Goal: Task Accomplishment & Management: Use online tool/utility

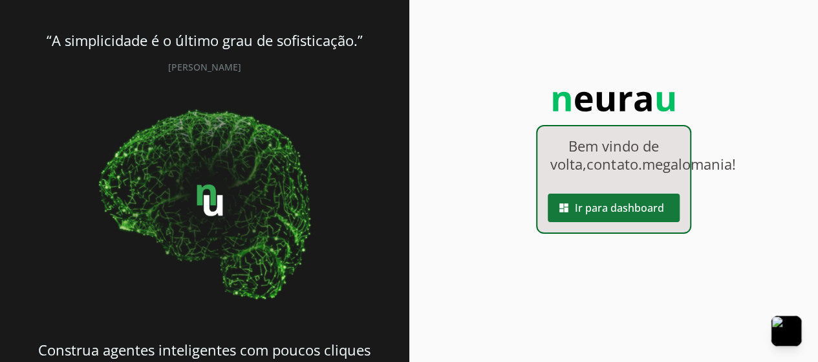
click at [603, 223] on span at bounding box center [614, 207] width 132 height 31
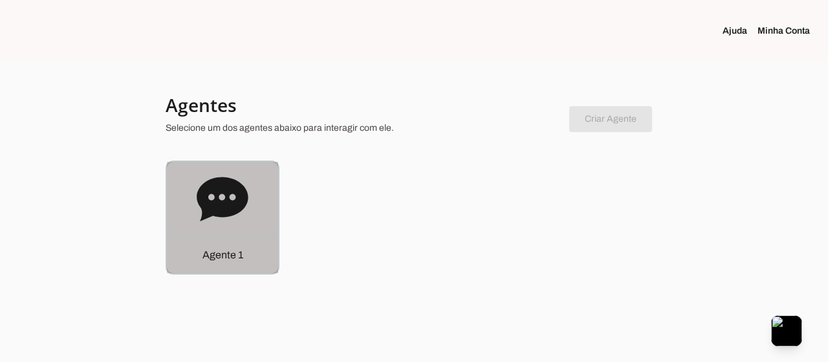
click at [229, 231] on div "Agente 1" at bounding box center [222, 217] width 111 height 111
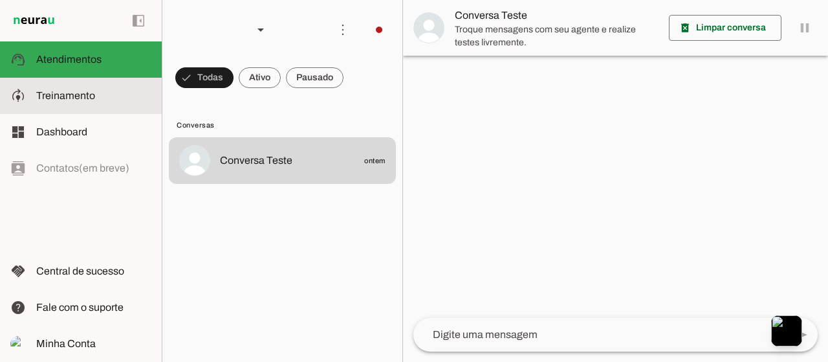
click at [59, 92] on span "Treinamento" at bounding box center [65, 95] width 59 height 11
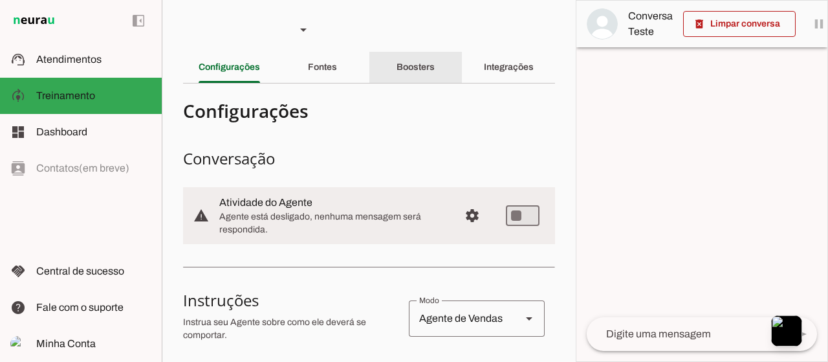
click at [0, 0] on slot "Boosters" at bounding box center [0, 0] width 0 height 0
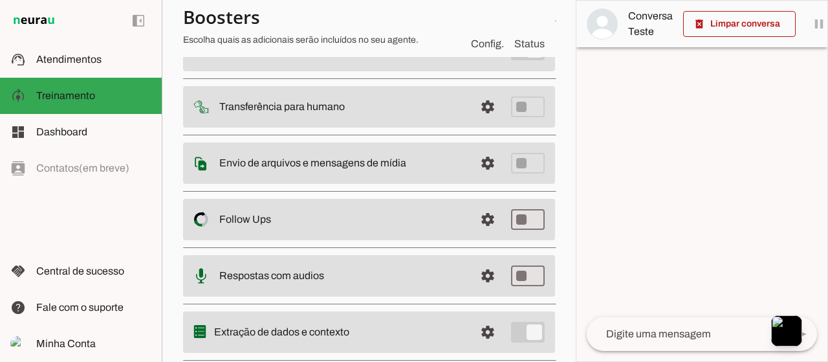
scroll to position [169, 0]
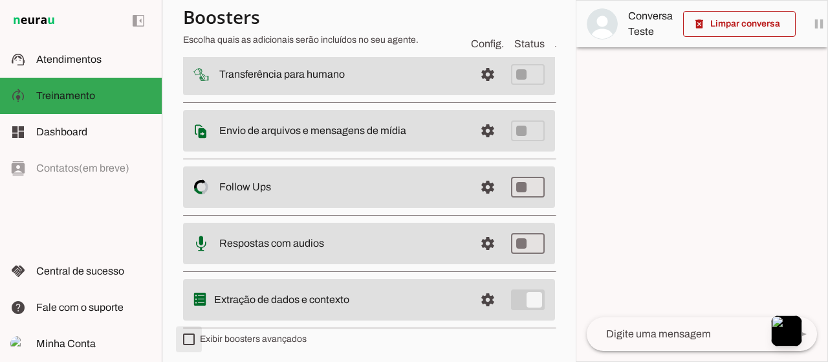
type md-checkbox "on"
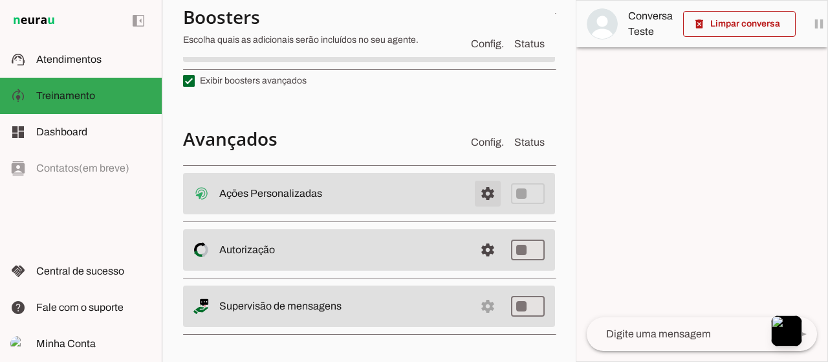
click at [479, 189] on span at bounding box center [487, 193] width 31 height 31
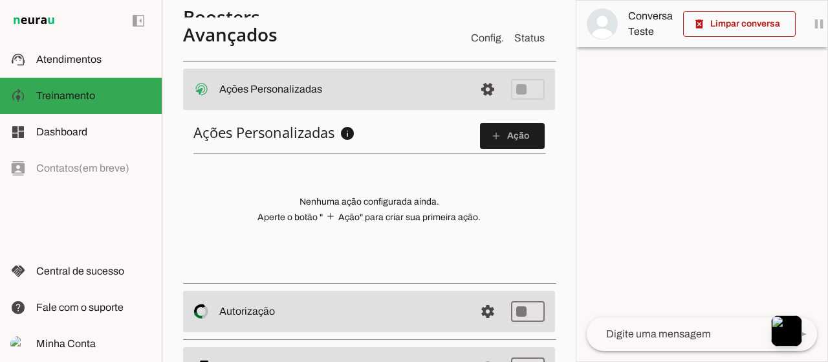
scroll to position [590, 0]
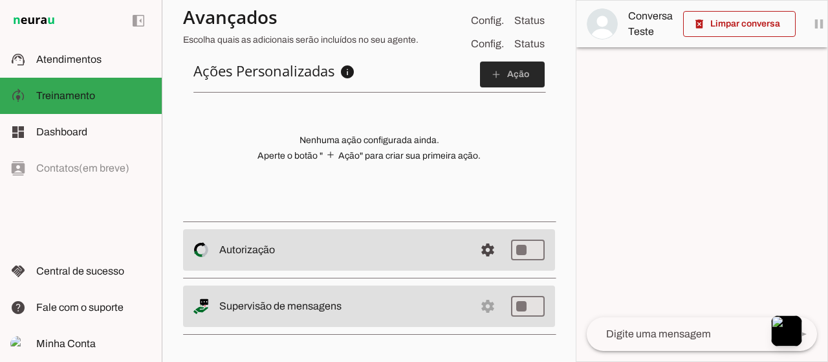
click at [0, 0] on slot "add" at bounding box center [0, 0] width 0 height 0
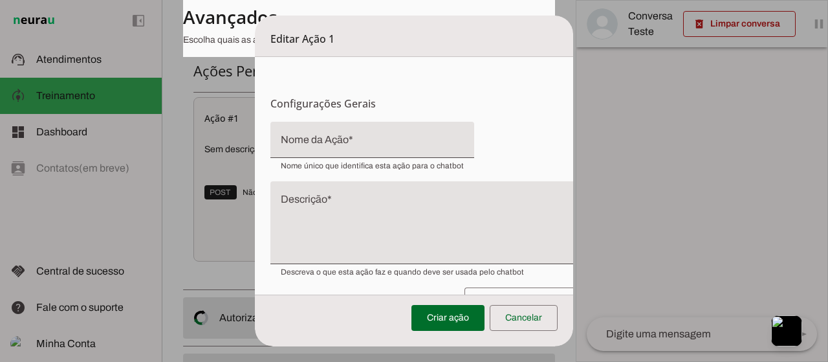
scroll to position [65, 0]
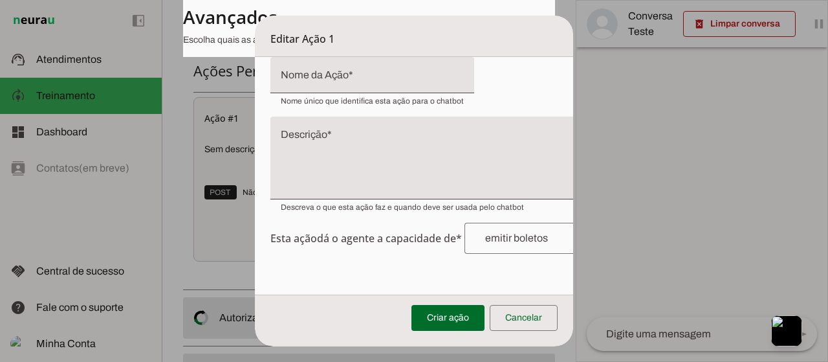
click at [429, 33] on div "Editar Ação 1" at bounding box center [414, 36] width 318 height 41
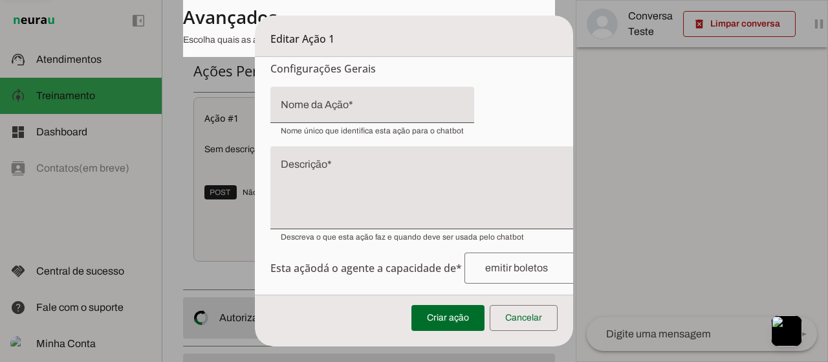
scroll to position [9, 0]
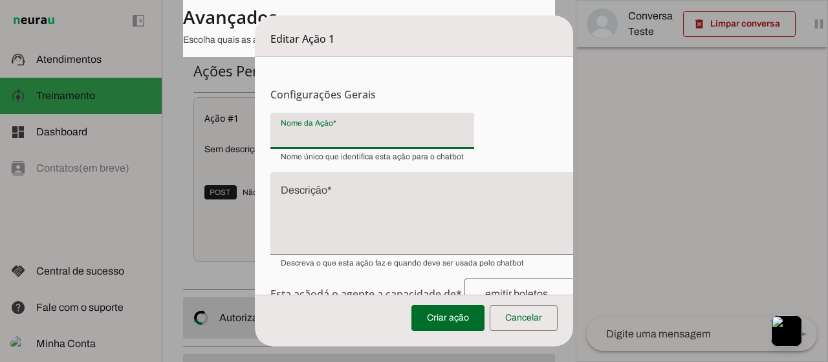
click at [344, 129] on input "Nome da Ação" at bounding box center [372, 136] width 183 height 16
type input "Calcular Frete"
type md-filled-text-field "Calcular Frete"
click at [338, 198] on textarea "Descrição" at bounding box center [448, 219] width 357 height 62
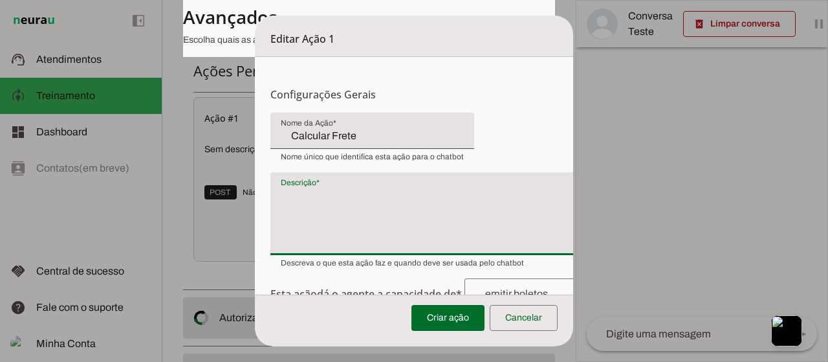
paste textarea "Fretes podem ser calculados informando os dados do pacote a ser enviado. As dim…"
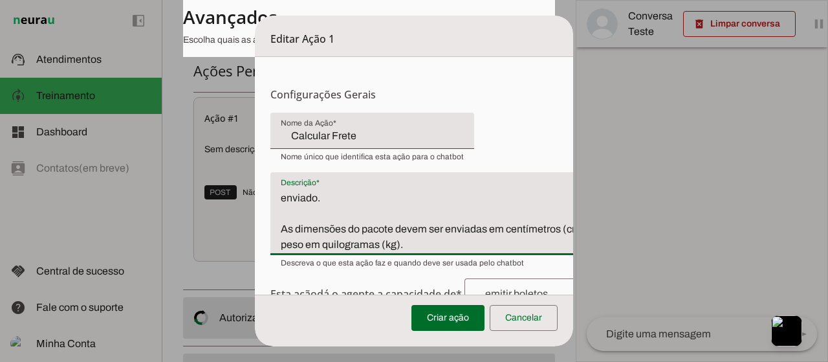
scroll to position [0, 0]
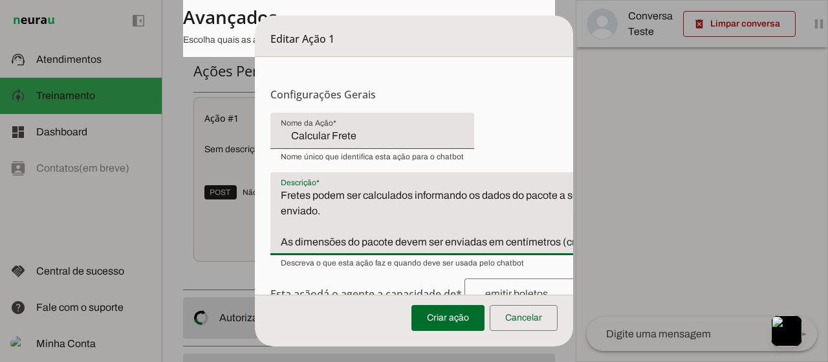
click at [281, 192] on textarea "Fretes podem ser calculados informando os dados do pacote a ser enviado. As dim…" at bounding box center [448, 219] width 357 height 62
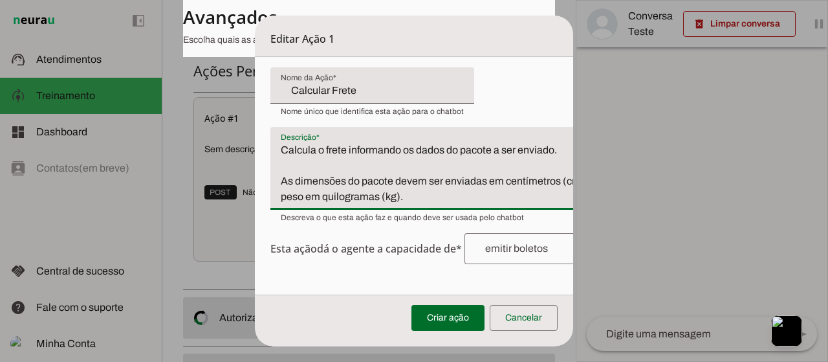
scroll to position [74, 0]
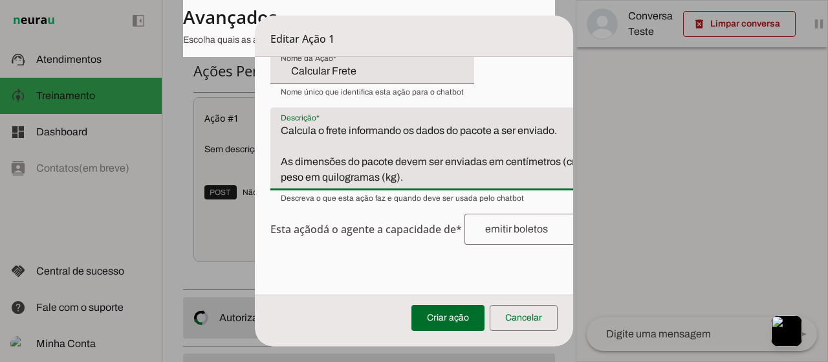
click at [481, 163] on textarea "Calcula o frete informando os dados do pacote a ser enviado. As dimensões do pa…" at bounding box center [448, 154] width 357 height 62
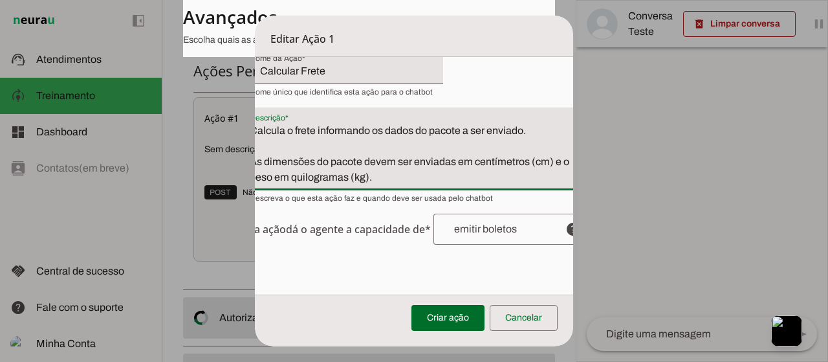
scroll to position [74, 25]
click at [419, 132] on textarea "Calcula o frete informando os dados do pacote a ser enviado. As dimensões do pa…" at bounding box center [423, 154] width 357 height 62
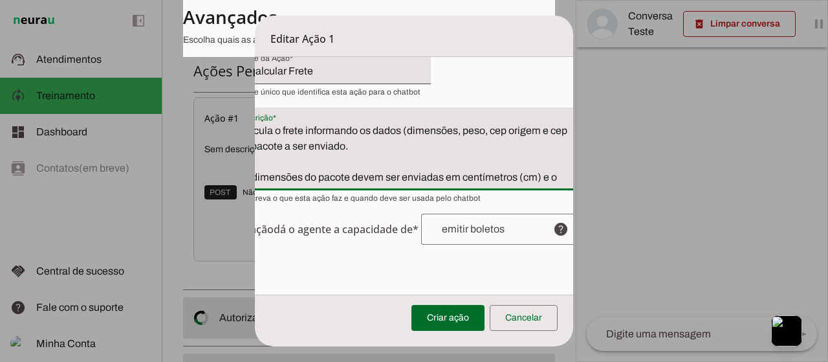
scroll to position [74, 41]
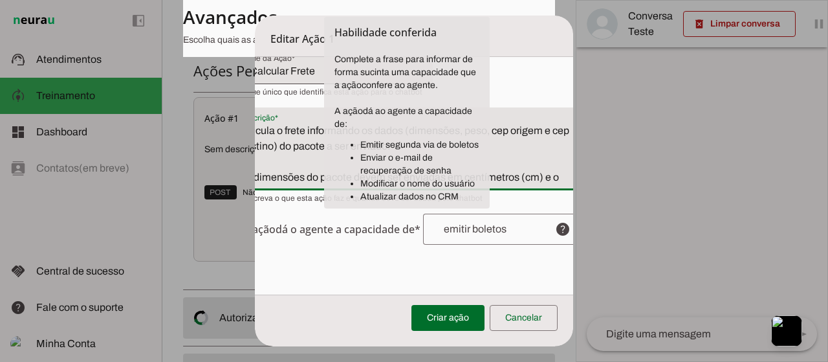
type textarea "Calcula o frete informando os dados (dimensões, peso, cep origem e cep destino)…"
type md-filled-text-field "Calcula o frete informando os dados (dimensões, peso, cep origem e cep destino)…"
click at [383, 262] on form "Configurações Gerais Configuração da Ação Configure o nome e a descrição para a…" at bounding box center [407, 333] width 388 height 700
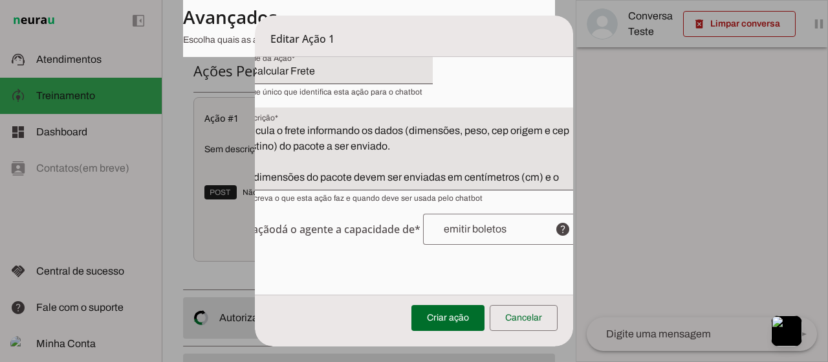
click at [325, 143] on textarea "Calcula o frete informando os dados (dimensões, peso, cep origem e cep destino)…" at bounding box center [407, 154] width 357 height 62
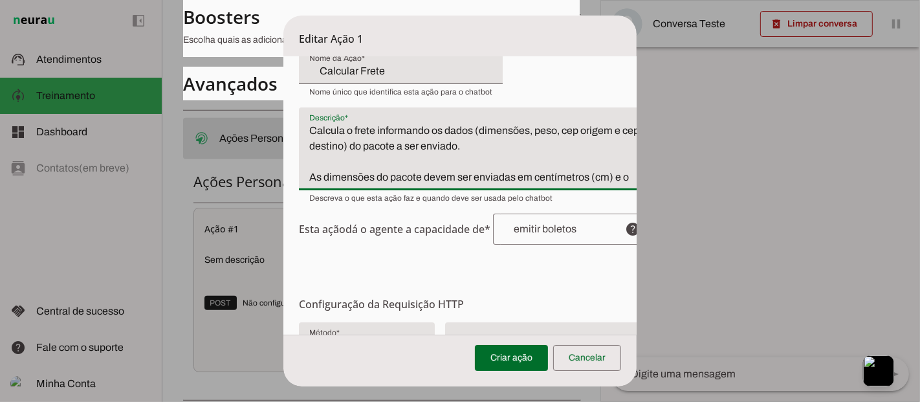
scroll to position [0, 0]
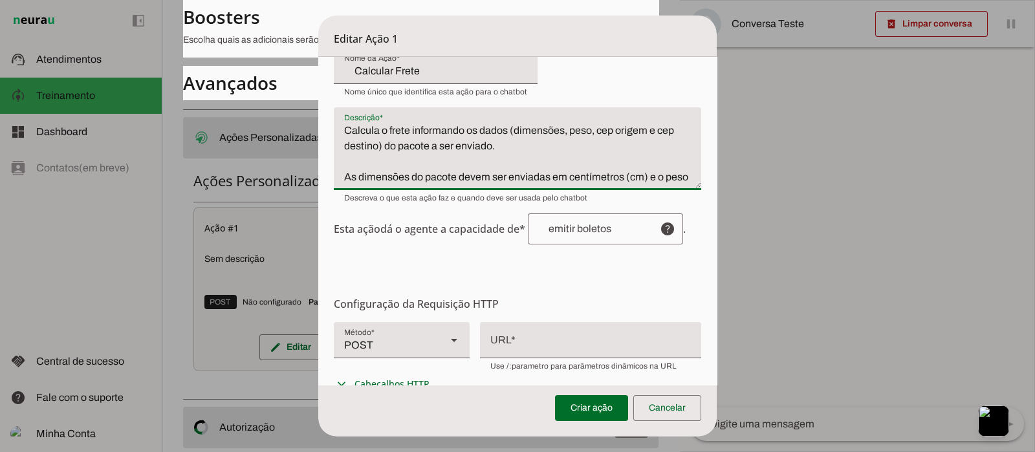
click at [557, 262] on form "Configurações Gerais Configuração da Ação Configure o nome e a descrição para a…" at bounding box center [517, 333] width 398 height 700
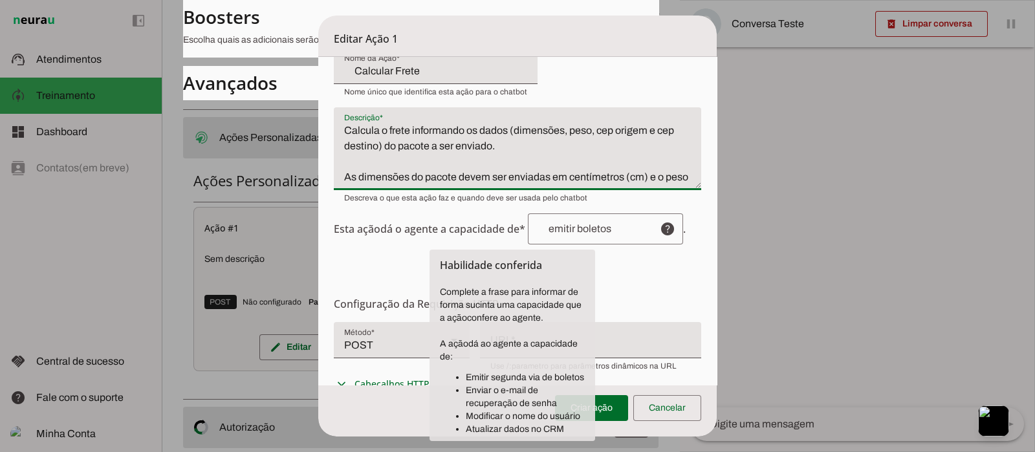
click at [624, 229] on input "text" at bounding box center [593, 229] width 111 height 10
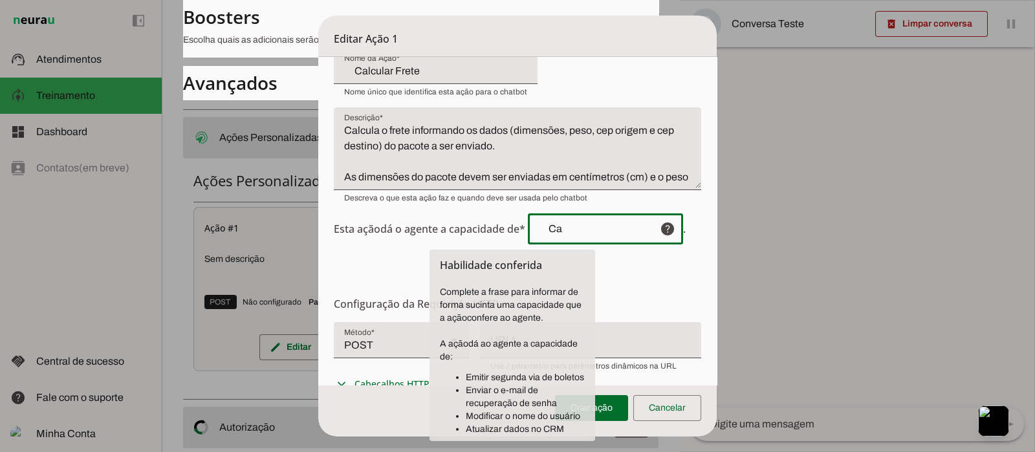
type input "C"
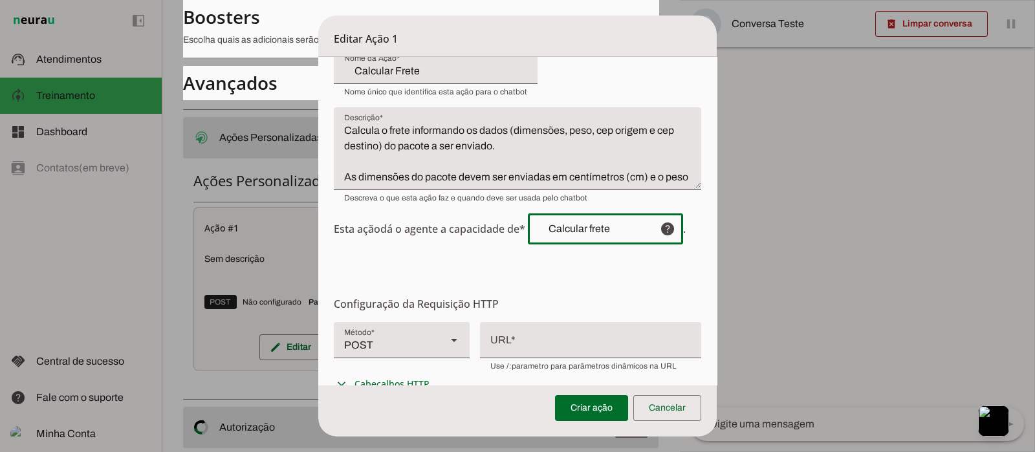
type input "Calcular frete"
type md-outlined-text-field "Calcular frete"
click at [624, 266] on form "Configurações Gerais Configuração da Ação Configure o nome e a descrição para a…" at bounding box center [517, 333] width 398 height 700
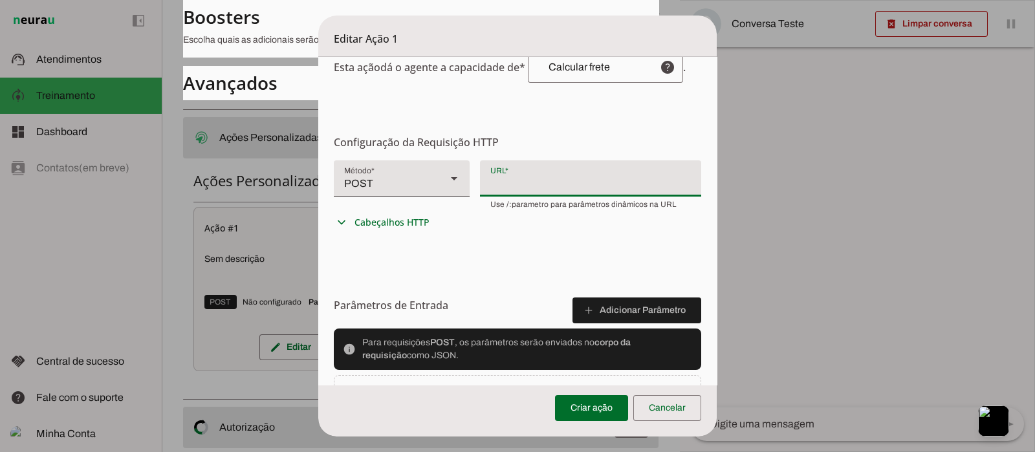
click at [488, 178] on div at bounding box center [590, 177] width 221 height 34
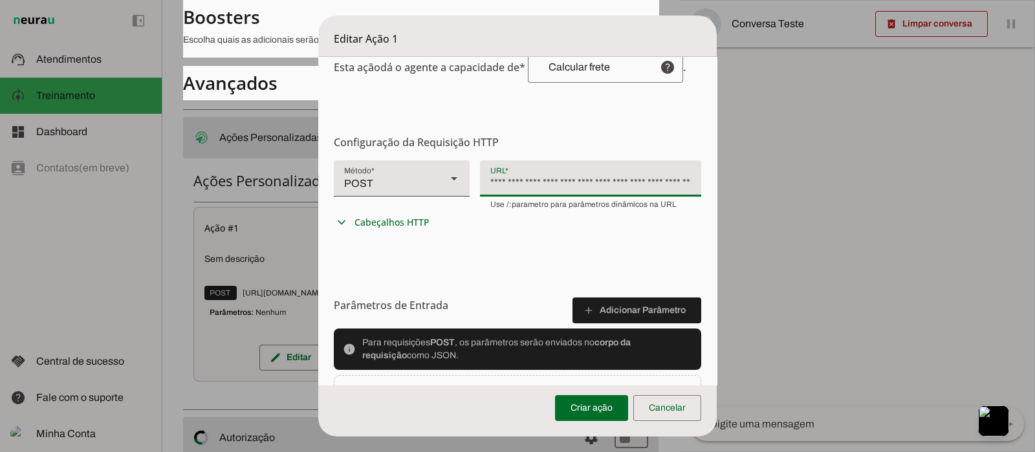
drag, startPoint x: 526, startPoint y: 182, endPoint x: 705, endPoint y: 108, distance: 193.7
click at [530, 182] on div "**********" at bounding box center [585, 177] width 211 height 34
type input "[URL][DOMAIN_NAME] \"
drag, startPoint x: 541, startPoint y: 182, endPoint x: 611, endPoint y: 12, distance: 183.6
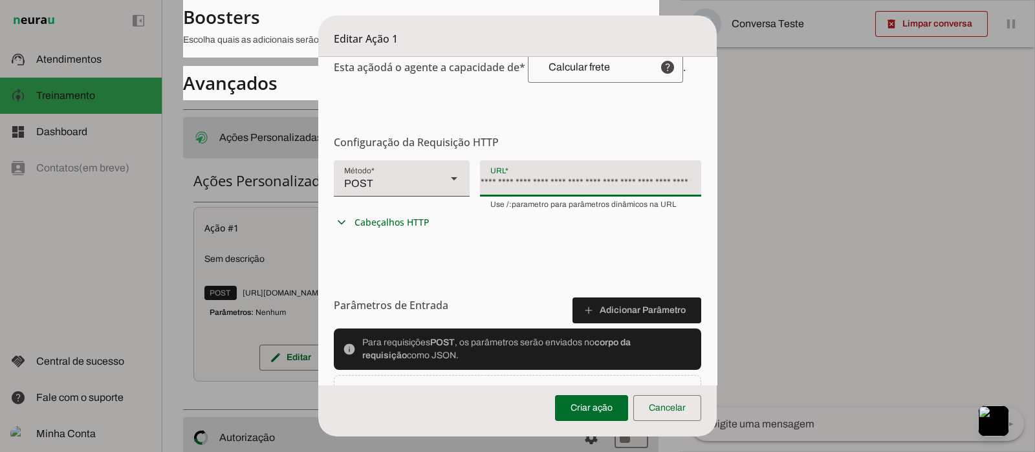
click at [541, 181] on div "**********" at bounding box center [585, 177] width 211 height 34
click at [621, 190] on div "**********" at bounding box center [585, 177] width 211 height 34
type input "[URL][DOMAIN_NAME]"
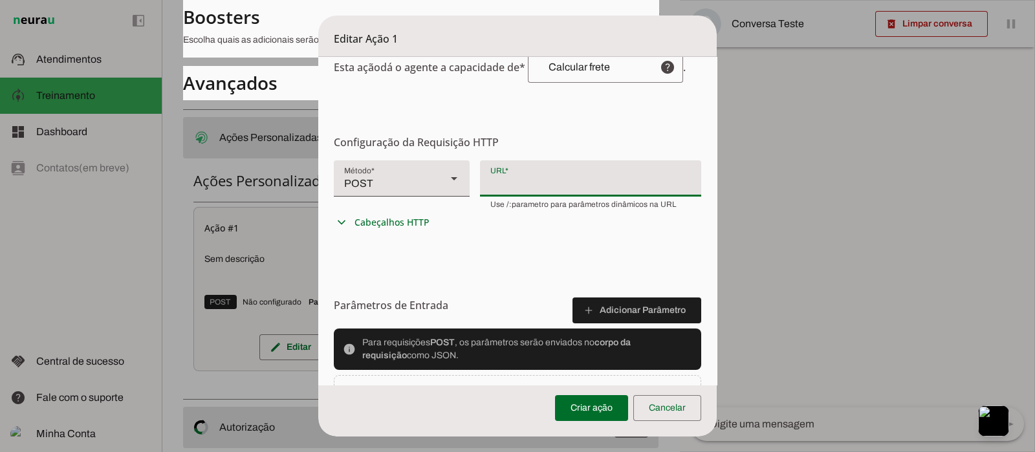
scroll to position [0, 0]
click at [716, 118] on dialog "Editar Ação 1 Configurações Gerais Configuração da Ação Configure o nome e a de…" at bounding box center [517, 226] width 398 height 421
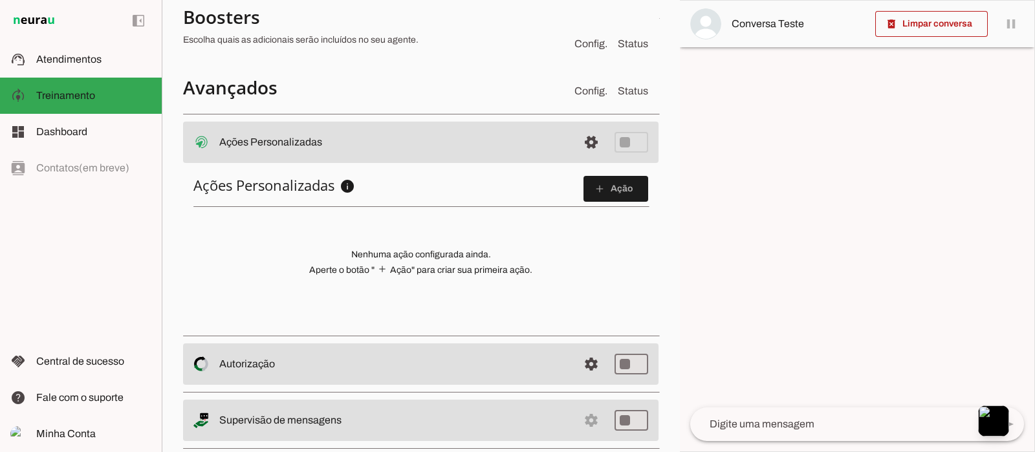
scroll to position [501, 0]
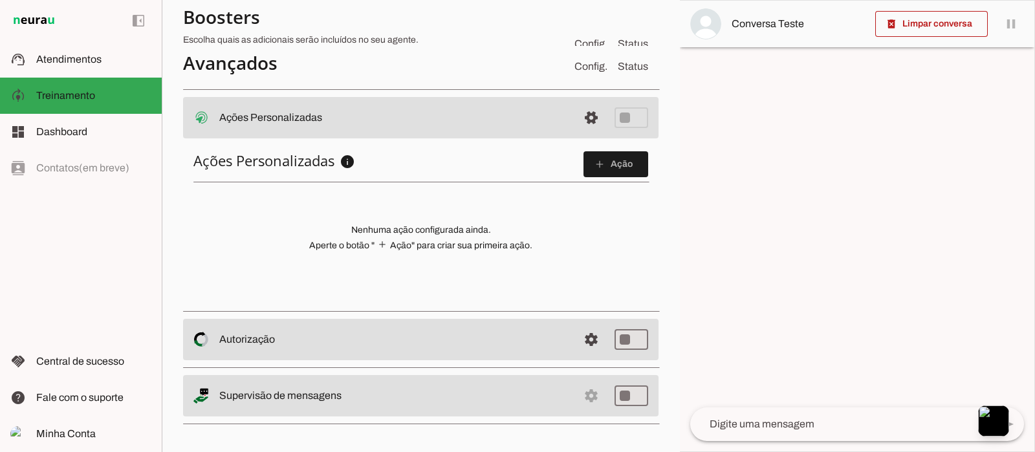
click at [616, 159] on span at bounding box center [615, 164] width 65 height 31
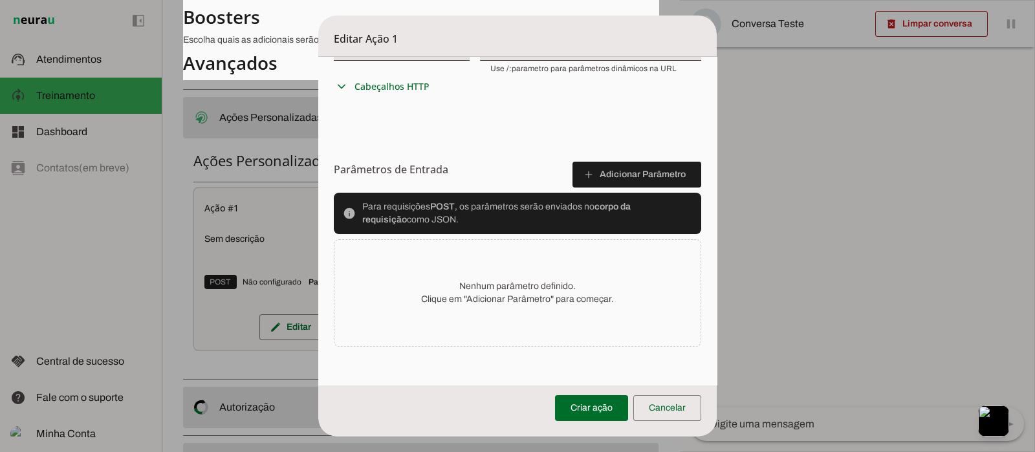
scroll to position [0, 0]
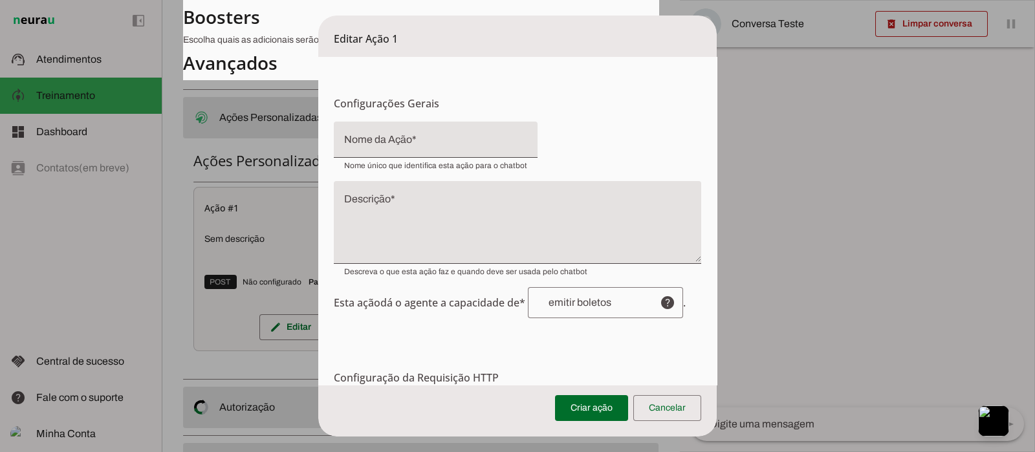
click at [716, 150] on dialog "Editar Ação 1 Configurações Gerais Configuração da Ação Configure o nome e a de…" at bounding box center [517, 226] width 398 height 421
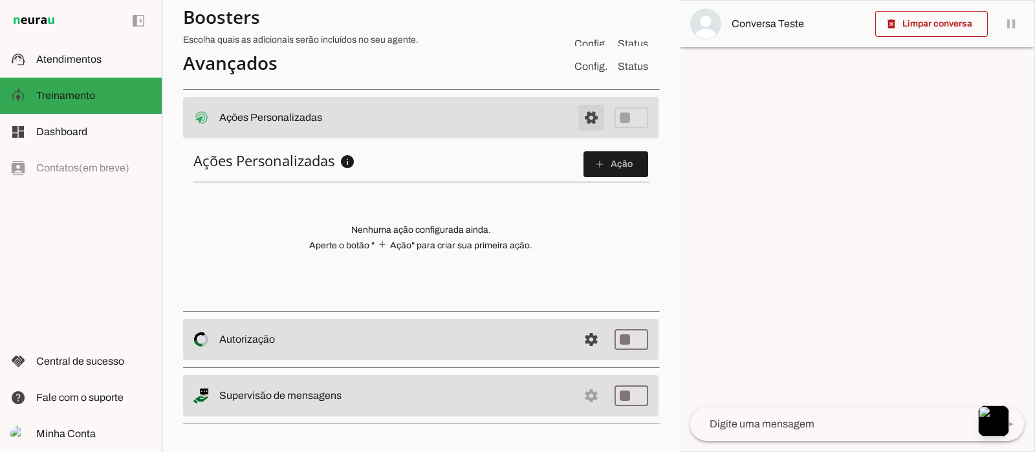
click at [579, 120] on span at bounding box center [591, 117] width 31 height 31
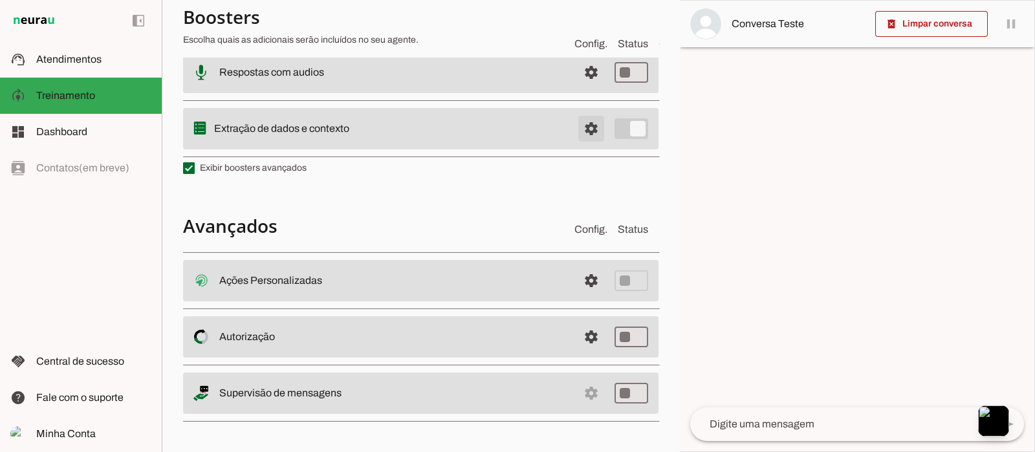
scroll to position [338, 0]
click at [579, 273] on span at bounding box center [591, 282] width 31 height 31
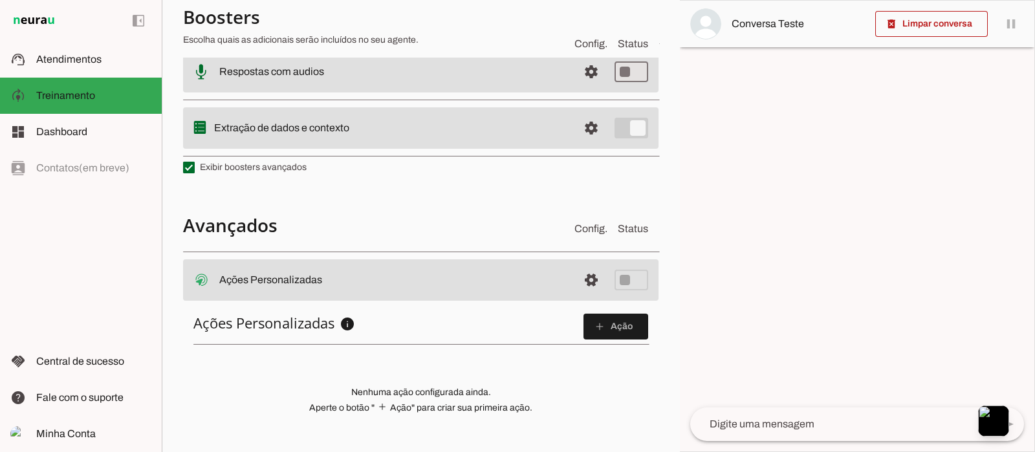
scroll to position [501, 0]
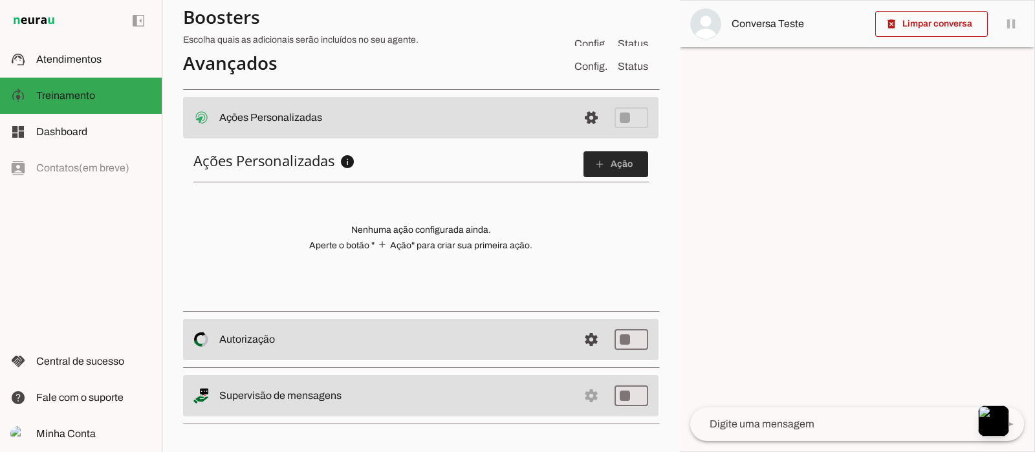
click at [606, 164] on span at bounding box center [615, 164] width 65 height 31
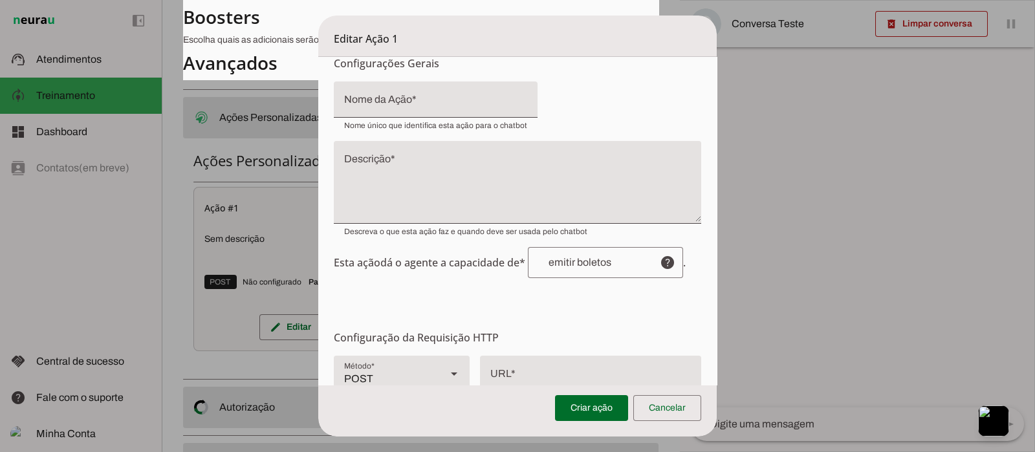
scroll to position [0, 0]
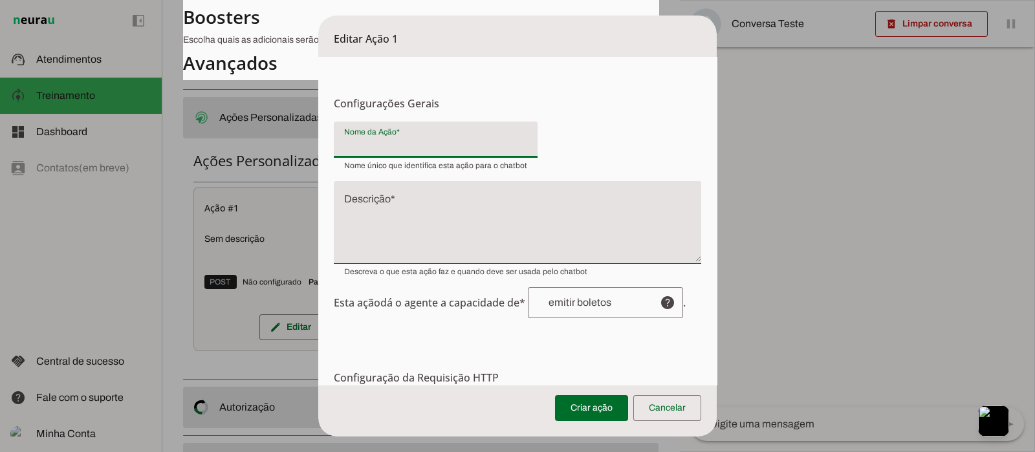
click at [429, 137] on input "Nome da Ação" at bounding box center [435, 145] width 183 height 16
type input "Calcular Frete"
type md-filled-text-field "Calcular Frete"
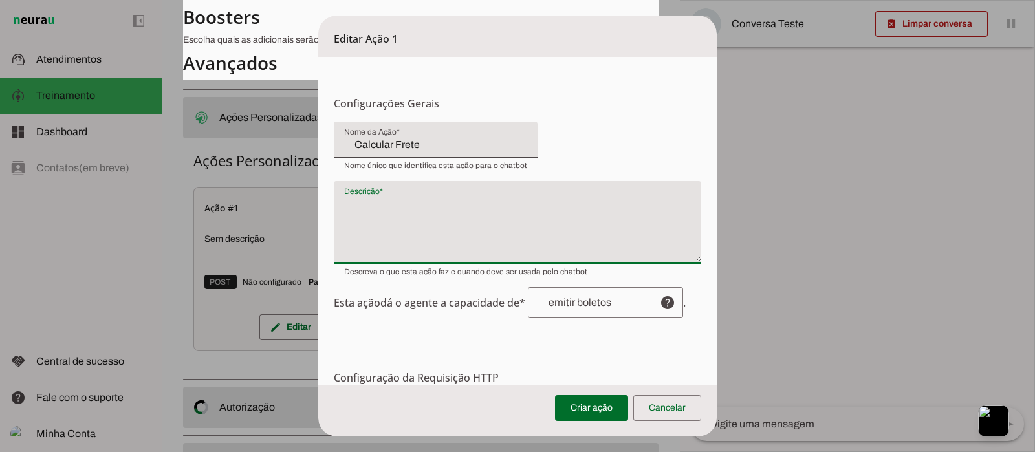
click at [441, 199] on textarea "Descrição" at bounding box center [517, 228] width 367 height 62
click at [431, 203] on textarea "Descrição" at bounding box center [517, 228] width 367 height 62
paste textarea "calculados informando os dados do pacote a ser enviado. As dimensões do pacote …"
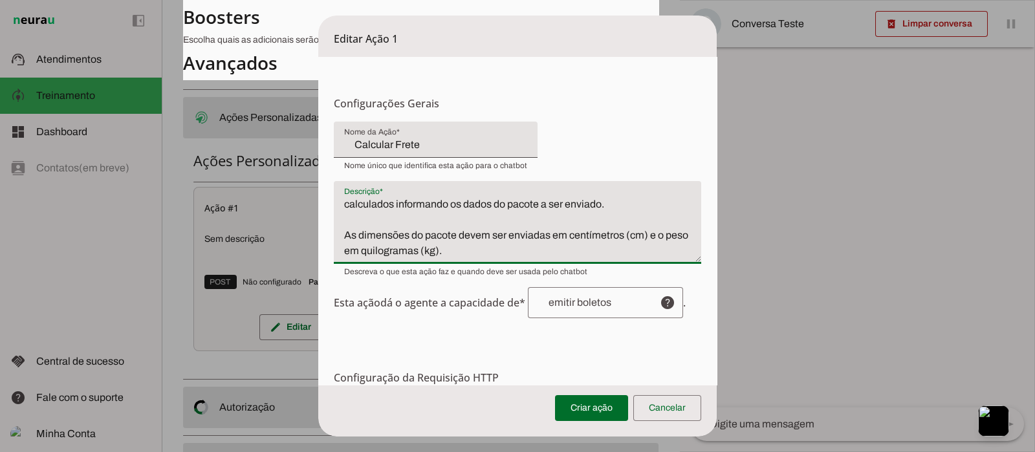
click at [365, 212] on textarea "calculados informando os dados do pacote a ser enviado. As dimensões do pacote …" at bounding box center [517, 228] width 367 height 62
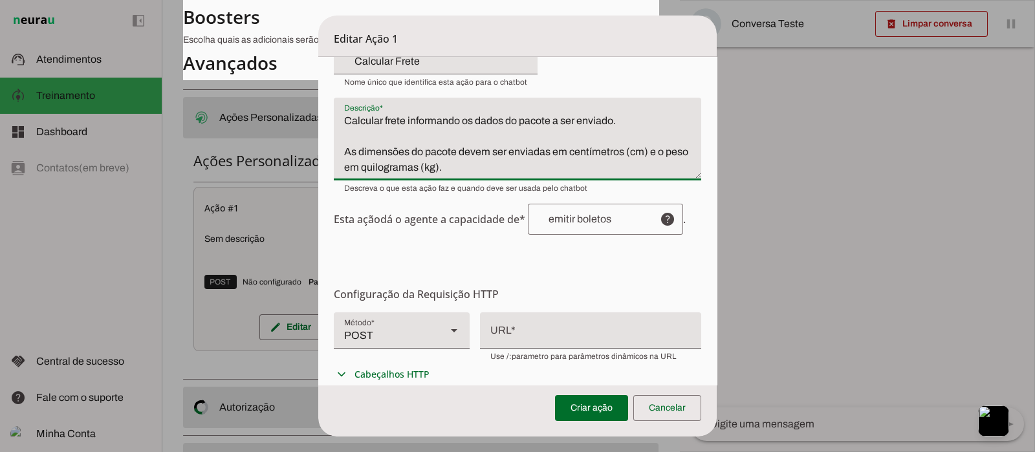
scroll to position [161, 0]
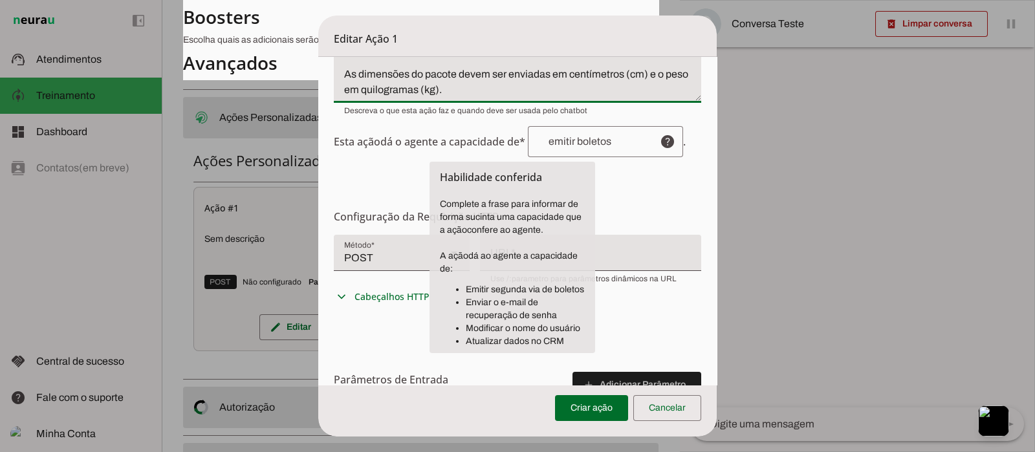
type textarea "Calcular frete informando os dados do pacote a ser enviado. As dimensões do pac…"
type md-filled-text-field "Calcular frete informando os dados do pacote a ser enviado. As dimensões do pac…"
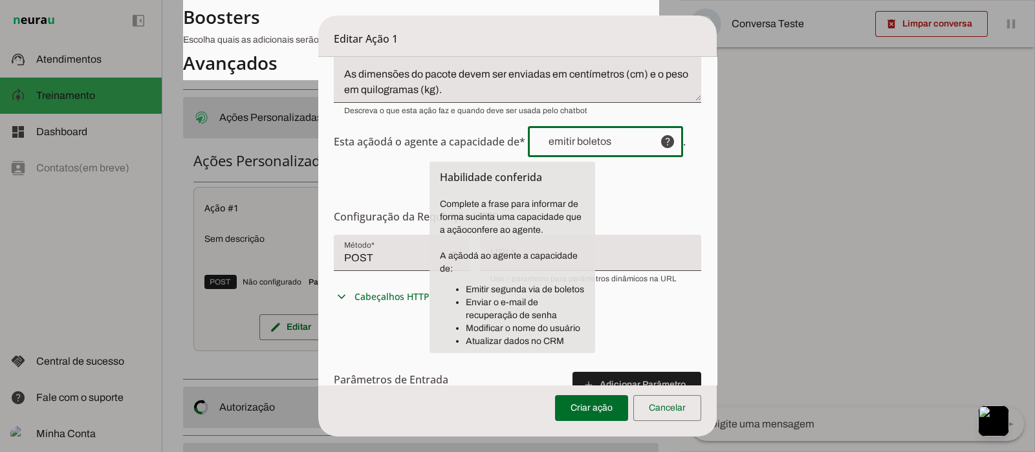
click at [634, 142] on input "text" at bounding box center [593, 141] width 111 height 10
type input "Calcular frete"
type md-outlined-text-field "Calcular frete"
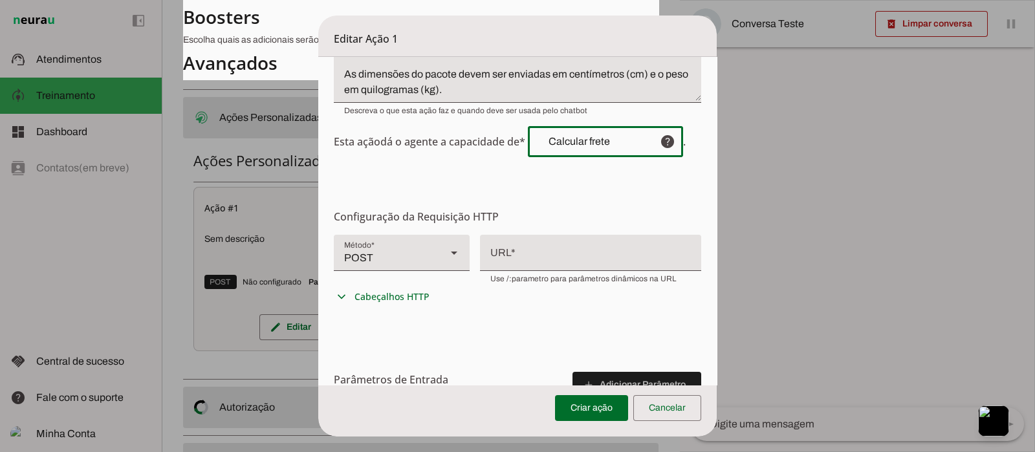
click at [534, 252] on div at bounding box center [590, 252] width 221 height 34
click at [672, 259] on div at bounding box center [590, 252] width 221 height 34
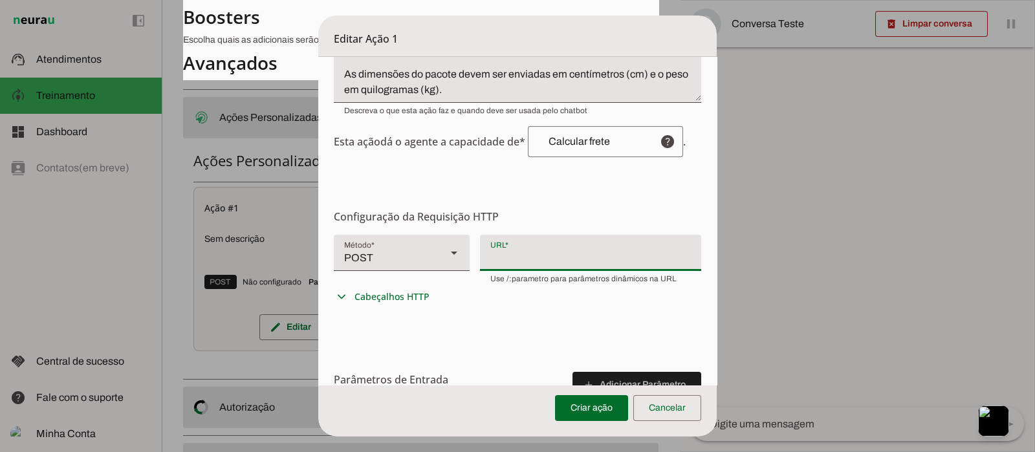
type input "[URL][DOMAIN_NAME]"
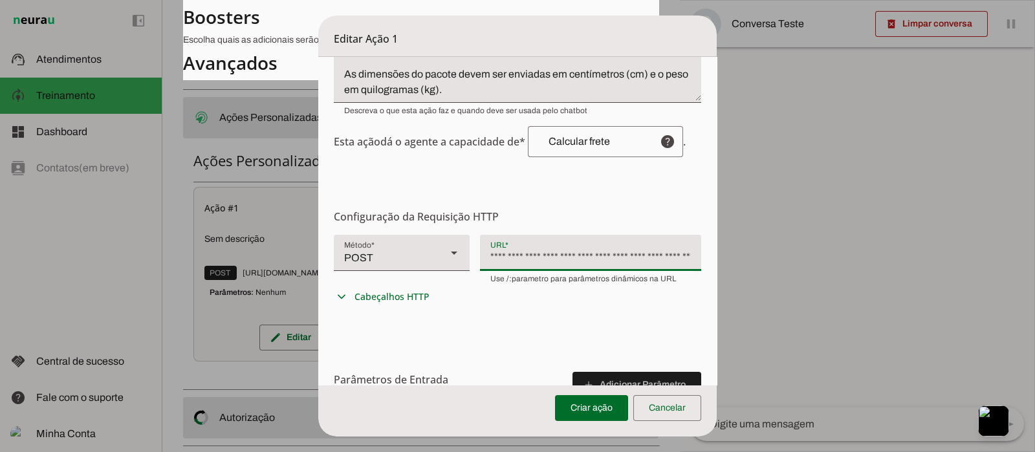
click at [644, 253] on div "**********" at bounding box center [585, 252] width 211 height 34
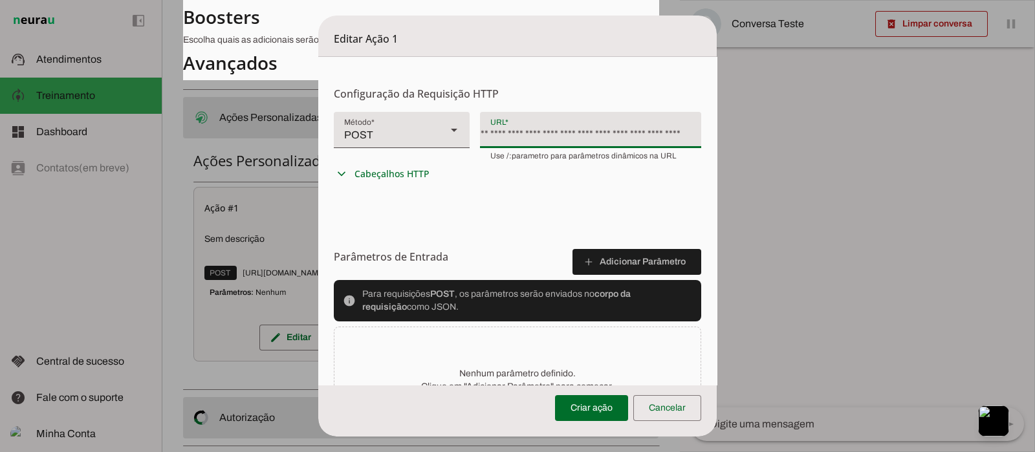
scroll to position [323, 0]
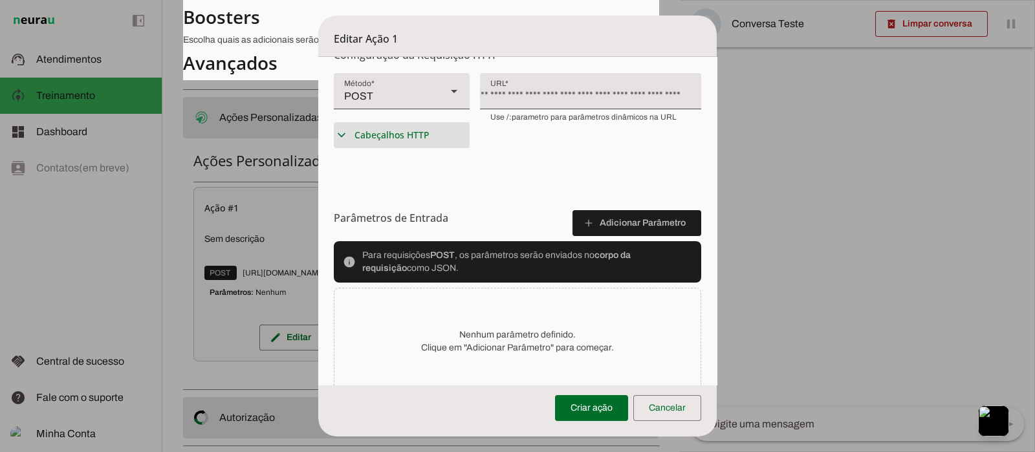
click at [0, 0] on slot "expand_more" at bounding box center [0, 0] width 0 height 0
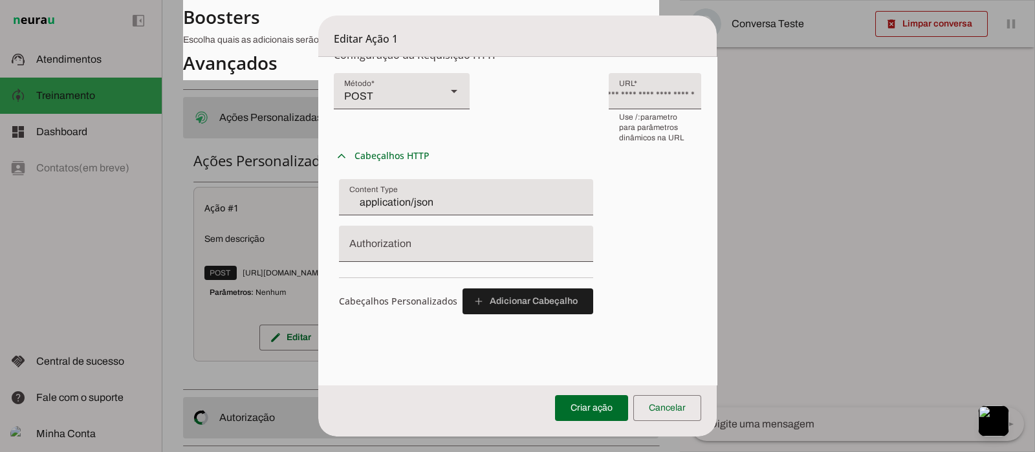
click at [467, 204] on input "application/json" at bounding box center [465, 203] width 233 height 16
click at [401, 245] on input "Authorization" at bounding box center [465, 249] width 233 height 16
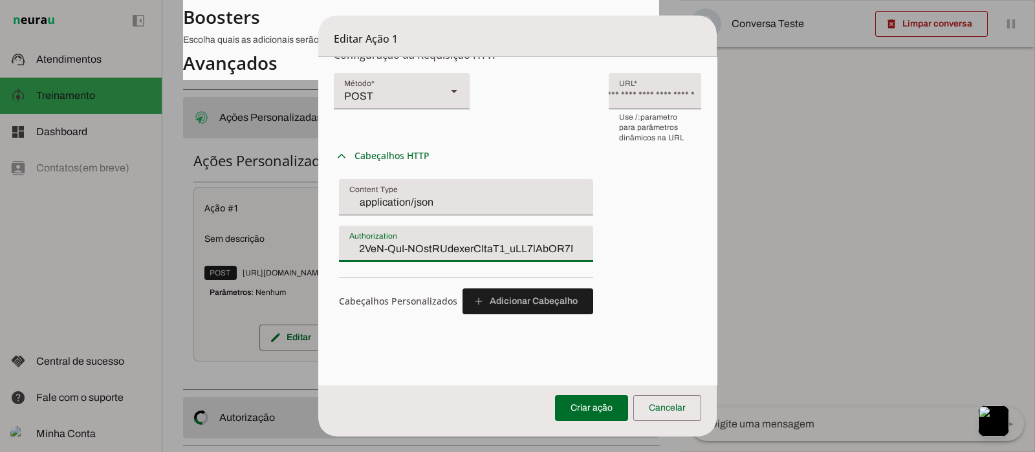
scroll to position [404, 0]
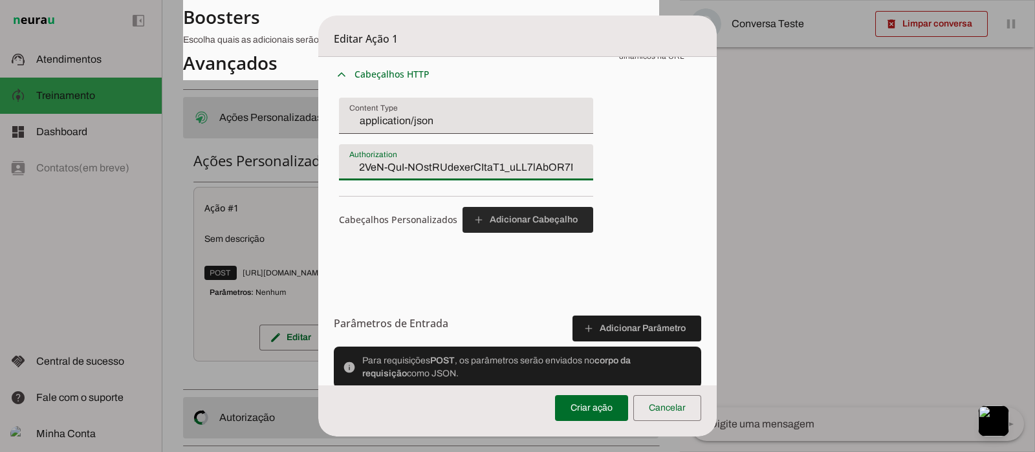
type input "eyJ0eXAiOiJKV1QiLCJhbGciOiJSUzI1NiJ9.eyJhdWQiOiIxIiwianRpIjoiY2I4NzBjYzhlYjM5Nj…"
type md-filled-text-field "eyJ0eXAiOiJKV1QiLCJhbGciOiJSUzI1NiJ9.eyJhdWQiOiIxIiwianRpIjoiY2I4NzBjYzhlYjM5Nj…"
click at [543, 233] on span at bounding box center [527, 219] width 131 height 31
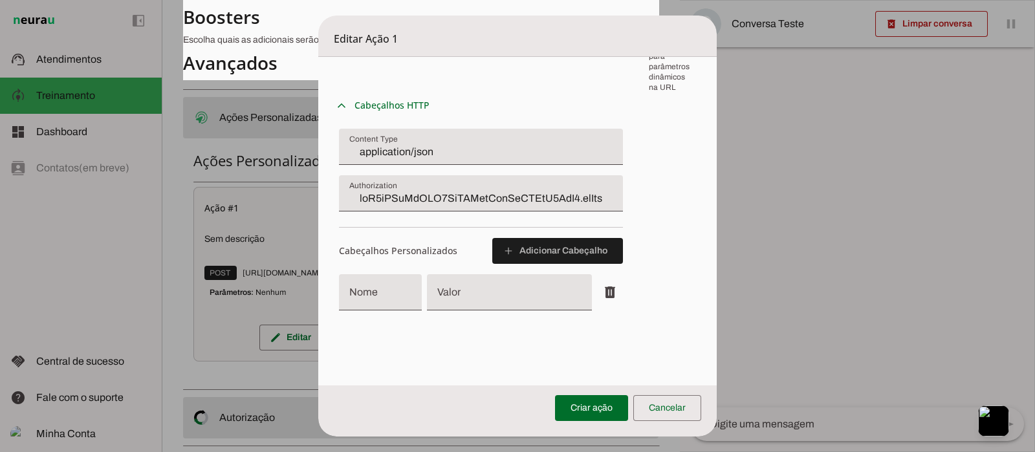
click at [396, 296] on input "Nome" at bounding box center [379, 298] width 61 height 16
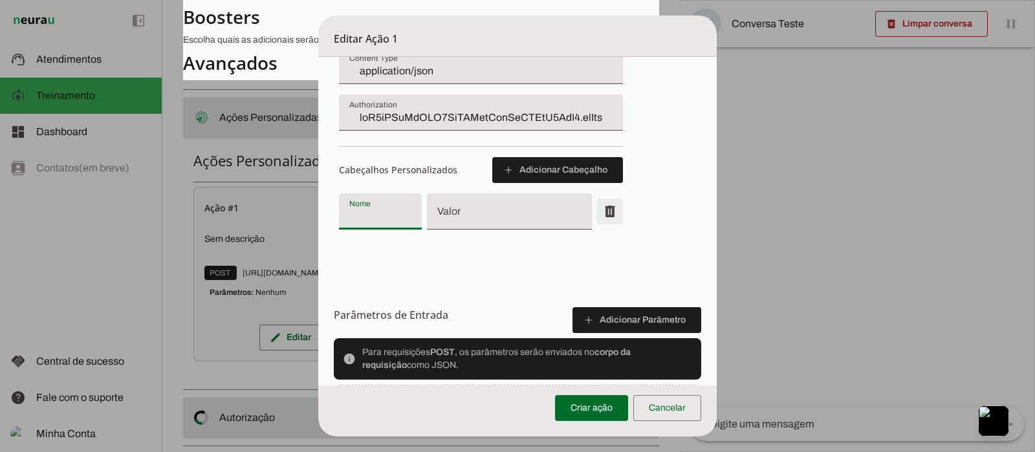
click at [594, 209] on span at bounding box center [609, 211] width 31 height 31
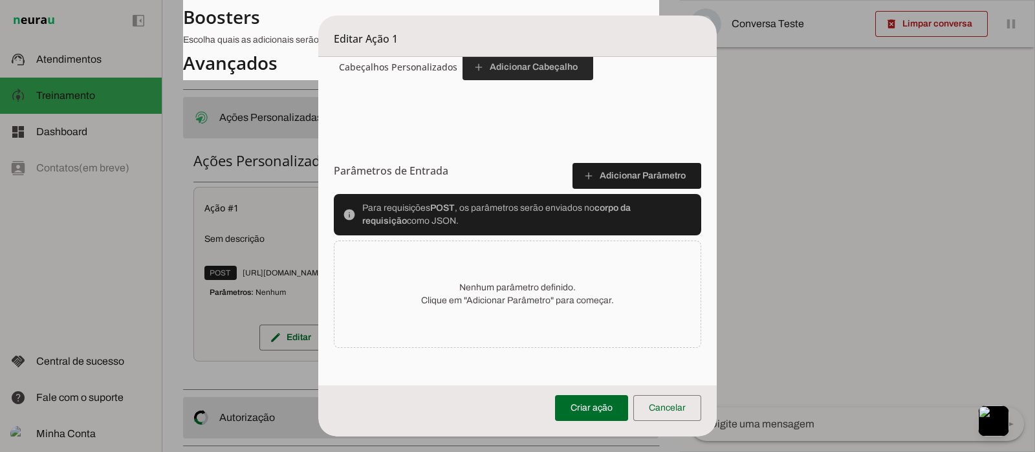
scroll to position [557, 0]
click at [579, 163] on span at bounding box center [636, 175] width 129 height 31
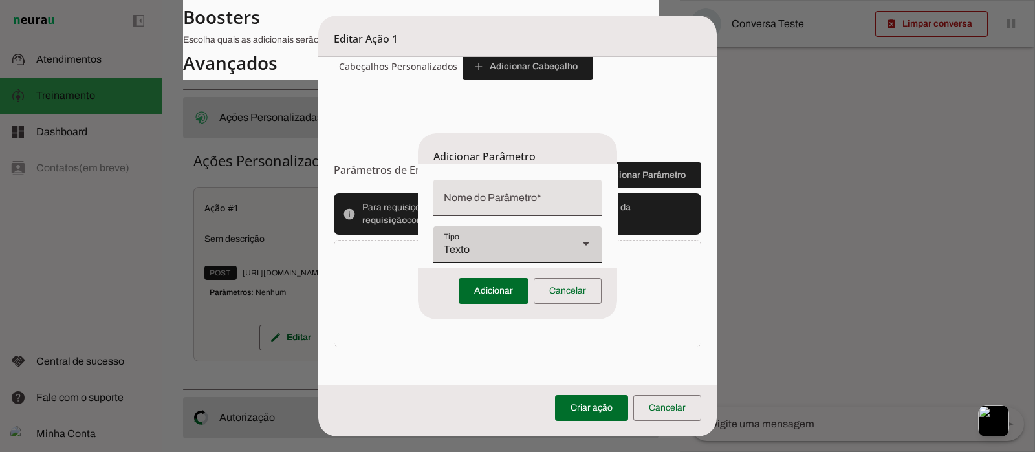
click at [570, 240] on div at bounding box center [585, 244] width 31 height 36
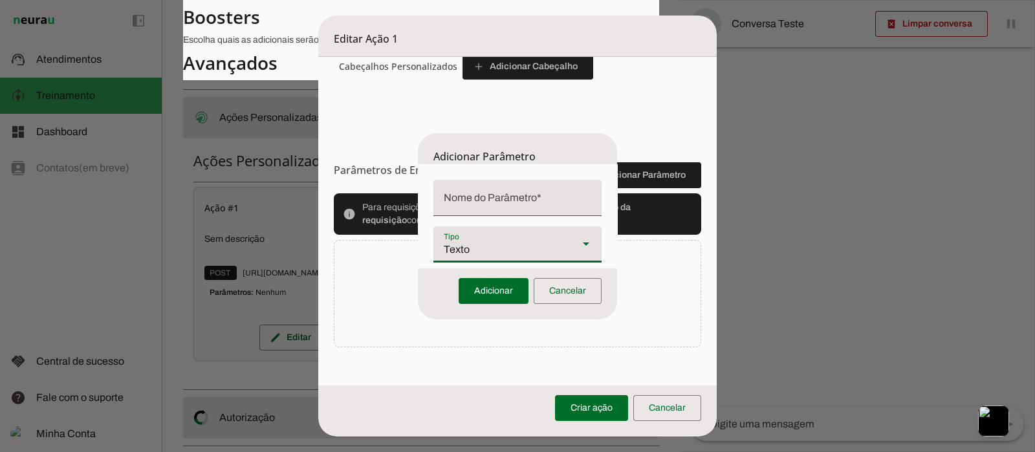
click at [524, 201] on input "Nome do Parâmetro" at bounding box center [517, 203] width 147 height 16
click at [521, 235] on div "Texto" at bounding box center [500, 244] width 135 height 36
click at [519, 197] on input "Nome do Parâmetro" at bounding box center [517, 203] width 147 height 16
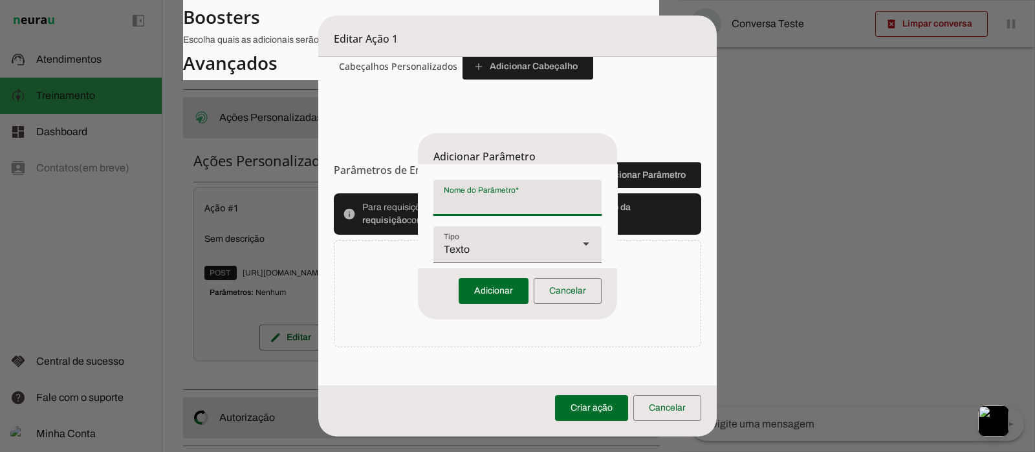
click at [543, 235] on div "Texto" at bounding box center [500, 244] width 135 height 36
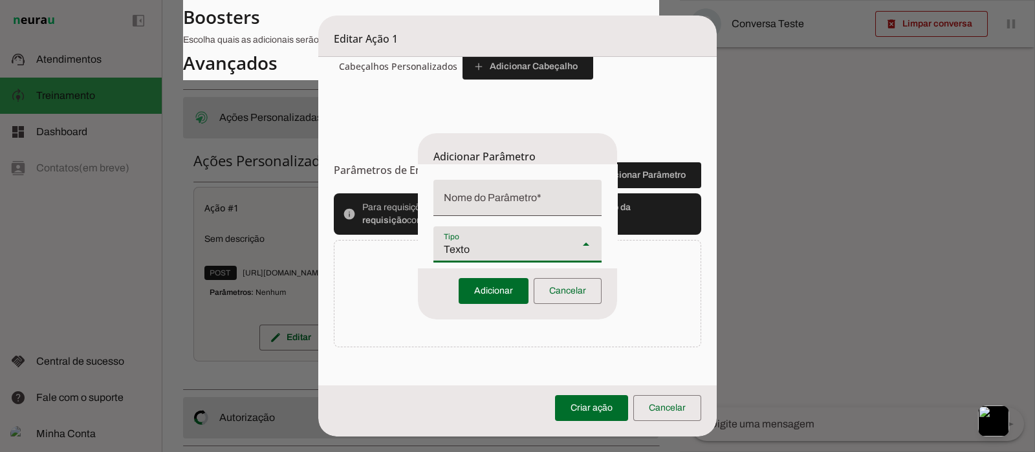
click at [514, 239] on div "Texto" at bounding box center [500, 244] width 135 height 36
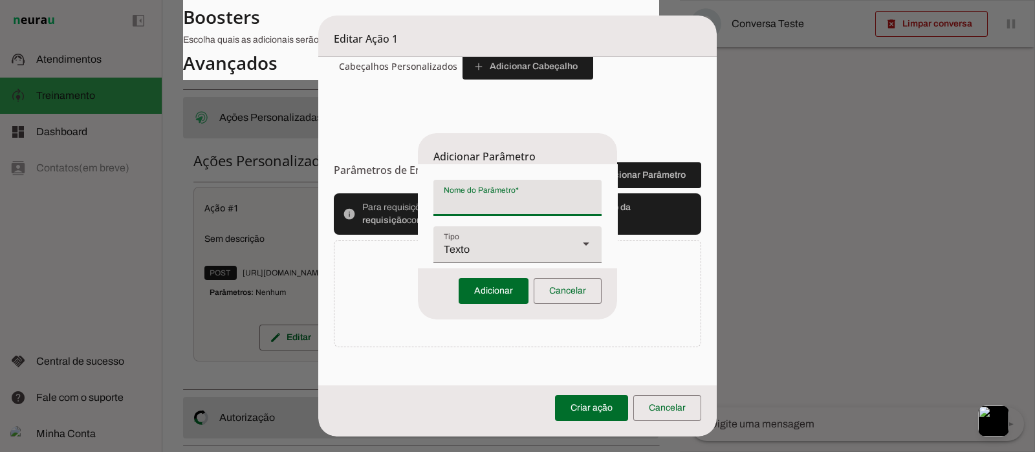
click at [512, 206] on input "Nome do Parâmetro" at bounding box center [517, 203] width 147 height 16
type input "postal_code"
type md-filled-text-field "postal_code"
click at [497, 290] on span at bounding box center [494, 291] width 70 height 31
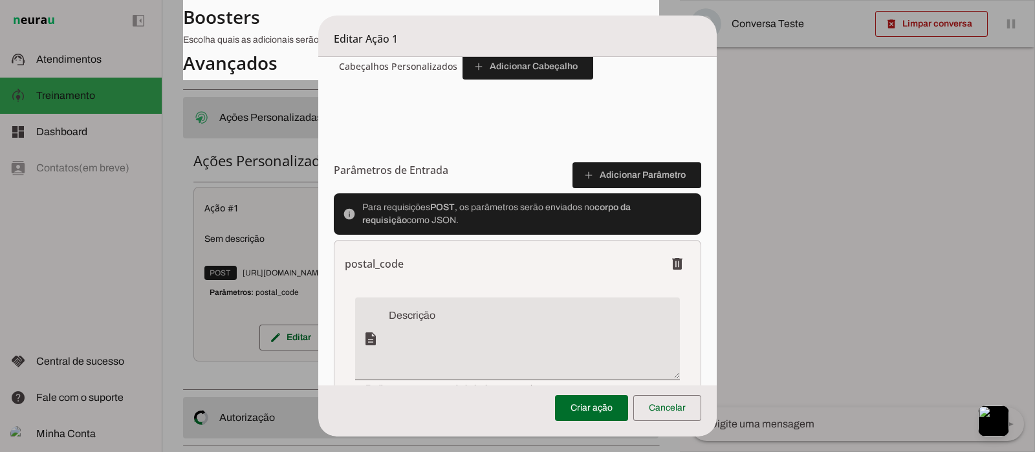
scroll to position [638, 0]
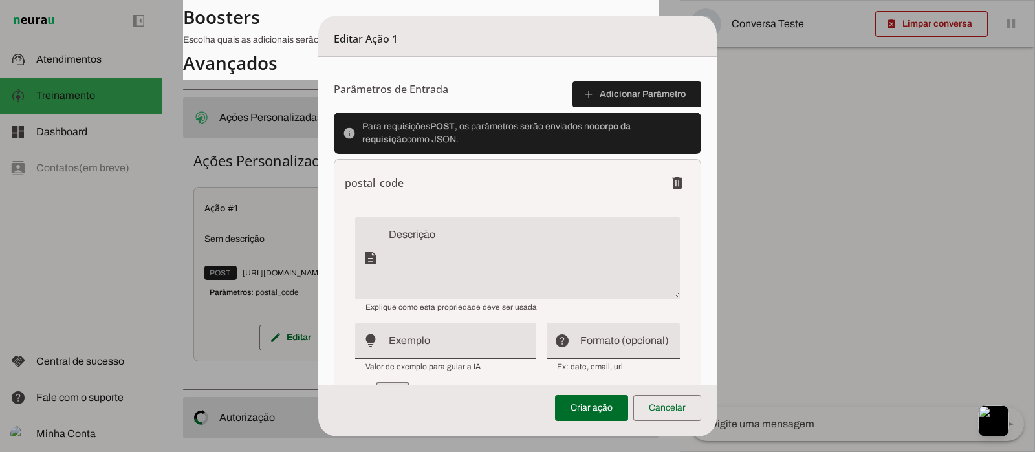
click at [417, 233] on textarea "Descrição" at bounding box center [534, 263] width 290 height 62
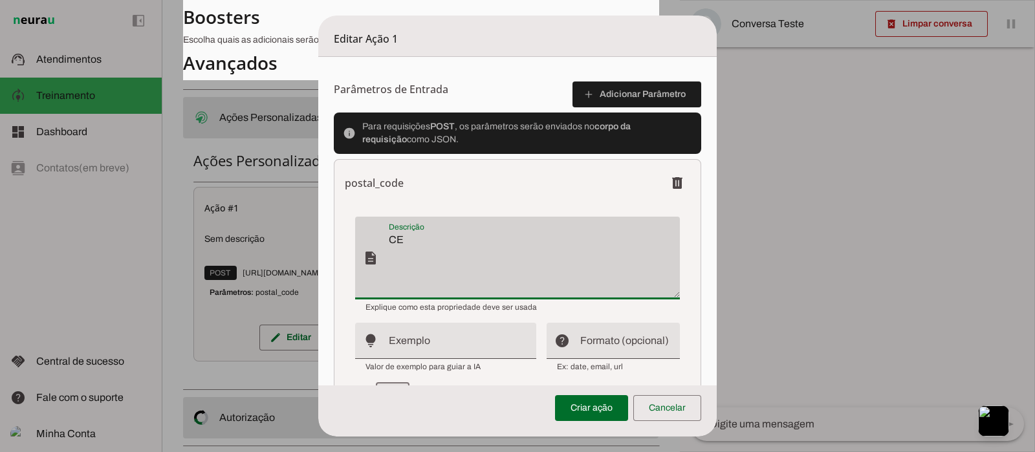
type textarea "C"
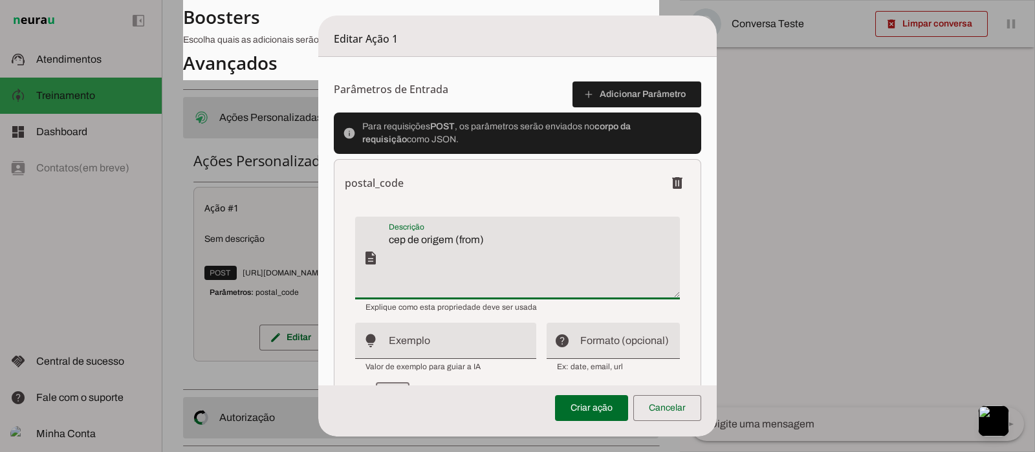
scroll to position [719, 0]
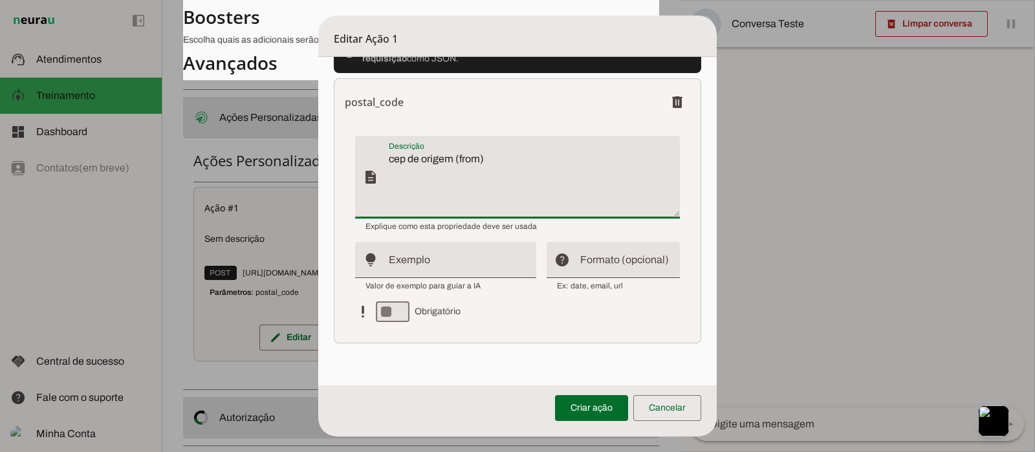
type textarea "cep de origem (from)"
type md-filled-text-field "cep de origem (from)"
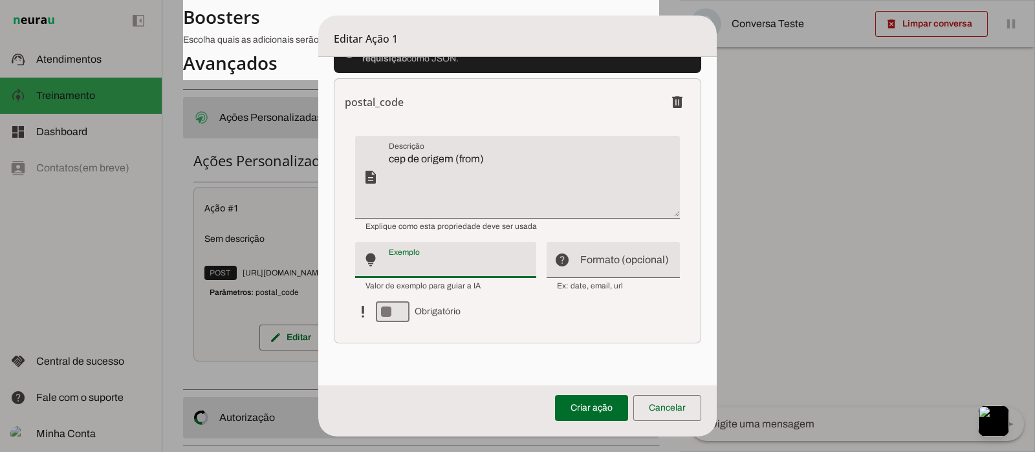
click at [474, 250] on div at bounding box center [462, 260] width 147 height 36
type input "20271000"
type md-filled-text-field "20271000"
click at [595, 261] on input "Formato (opcional)" at bounding box center [624, 265] width 89 height 16
click at [0, 0] on slot "help_outline" at bounding box center [0, 0] width 0 height 0
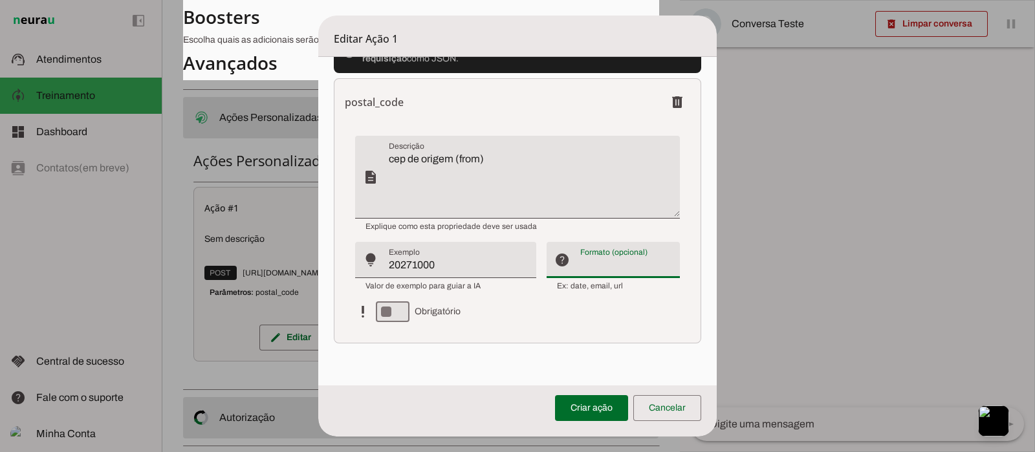
click at [0, 0] on slot "help_outline" at bounding box center [0, 0] width 0 height 0
click at [518, 332] on div "postal_code delete description lightbulb_outline help_outline priority_high Obr…" at bounding box center [517, 210] width 367 height 265
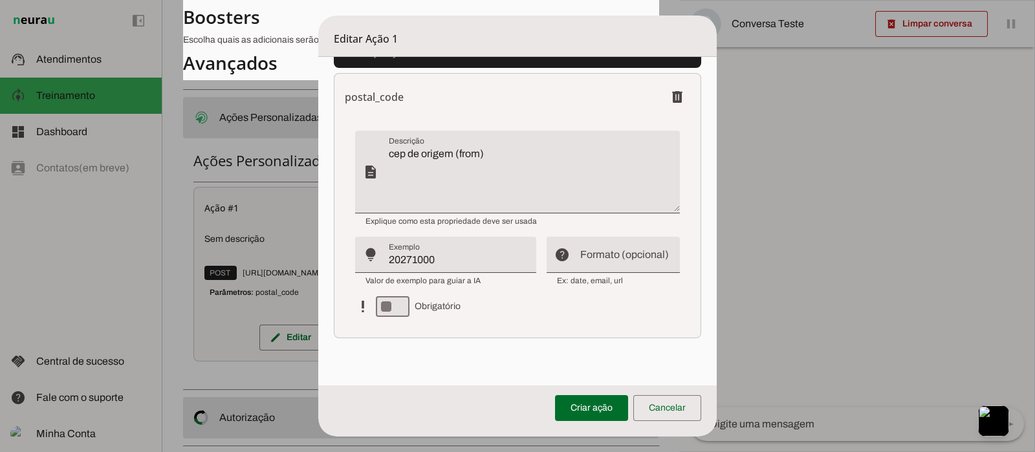
scroll to position [726, 0]
type md-switch "on"
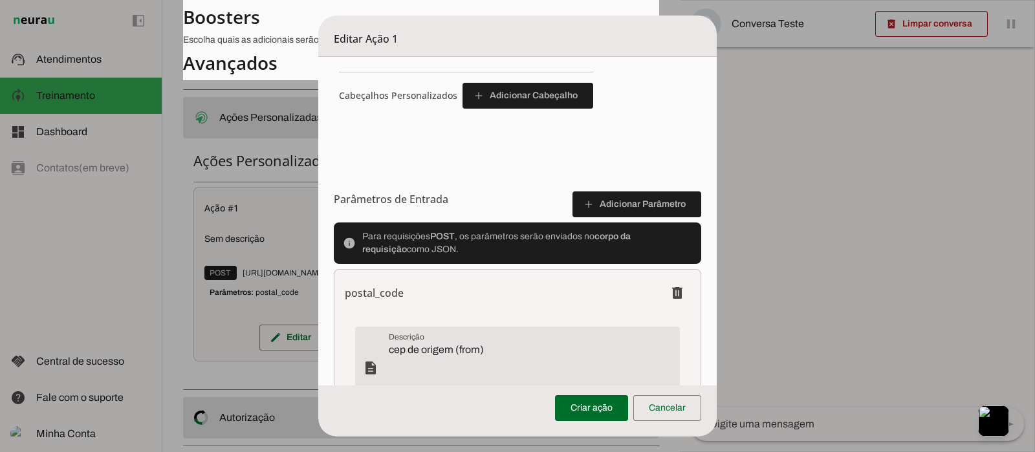
scroll to position [564, 0]
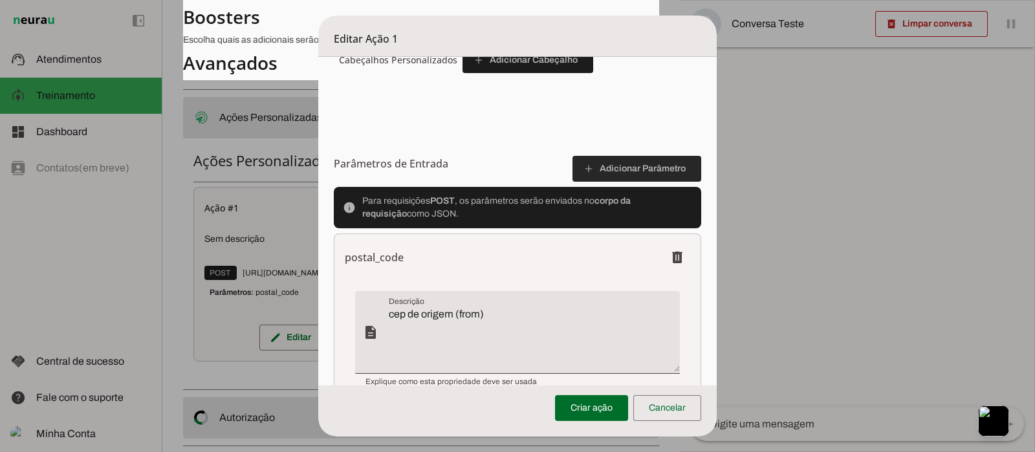
click at [597, 163] on span at bounding box center [636, 168] width 129 height 31
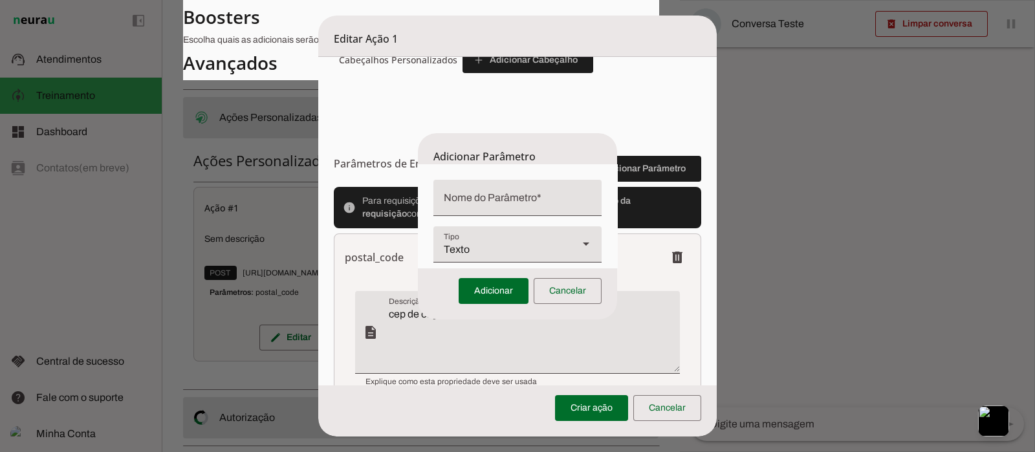
click at [537, 197] on input "Nome do Parâmetro" at bounding box center [517, 203] width 147 height 16
type input "postal_code"
type md-filled-text-field "postal_code"
click at [488, 286] on span at bounding box center [494, 291] width 70 height 31
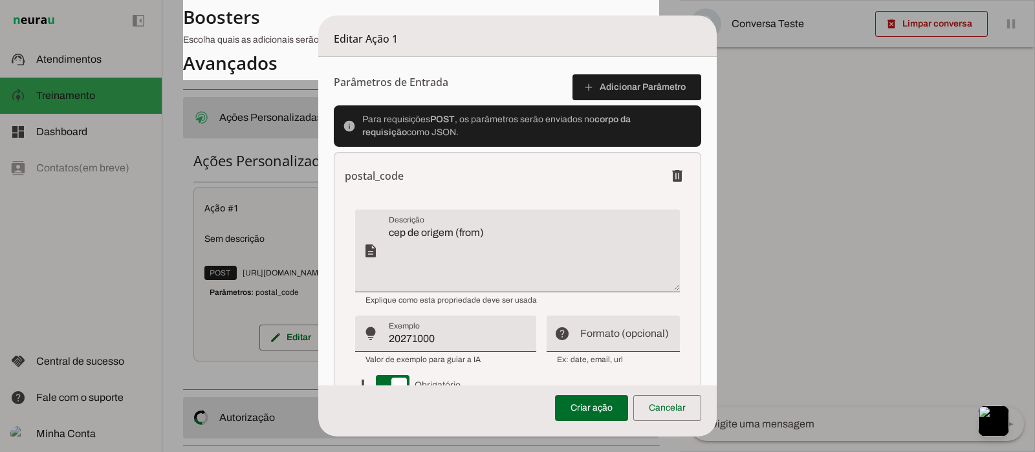
scroll to position [726, 0]
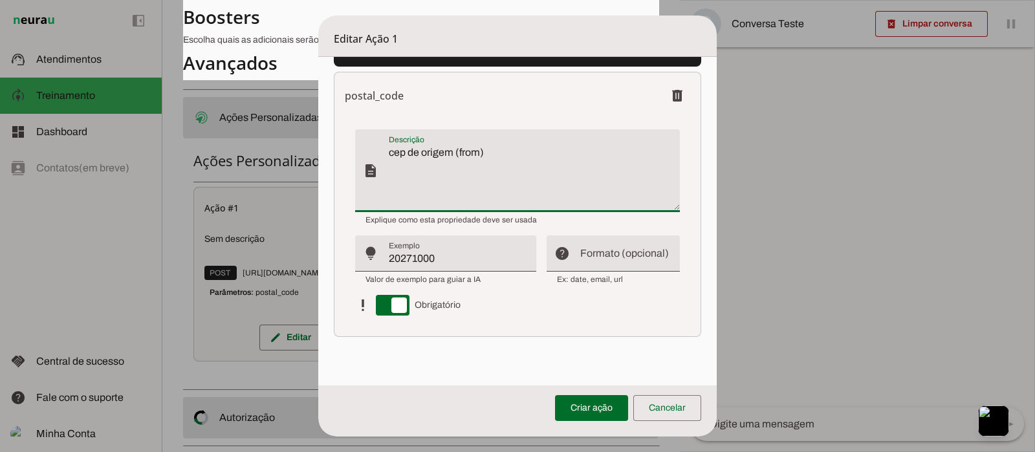
drag, startPoint x: 388, startPoint y: 151, endPoint x: 444, endPoint y: 152, distance: 55.6
click at [444, 152] on textarea "cep de origem (from)" at bounding box center [534, 176] width 290 height 62
click at [436, 172] on textarea "cep de origem (from)" at bounding box center [534, 176] width 290 height 62
click at [446, 153] on textarea "cep de origem (from)" at bounding box center [534, 176] width 290 height 62
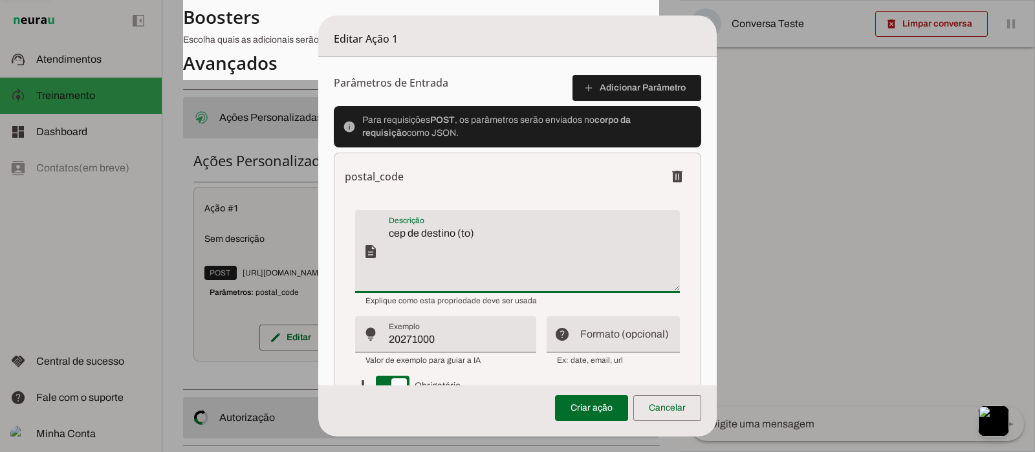
scroll to position [564, 0]
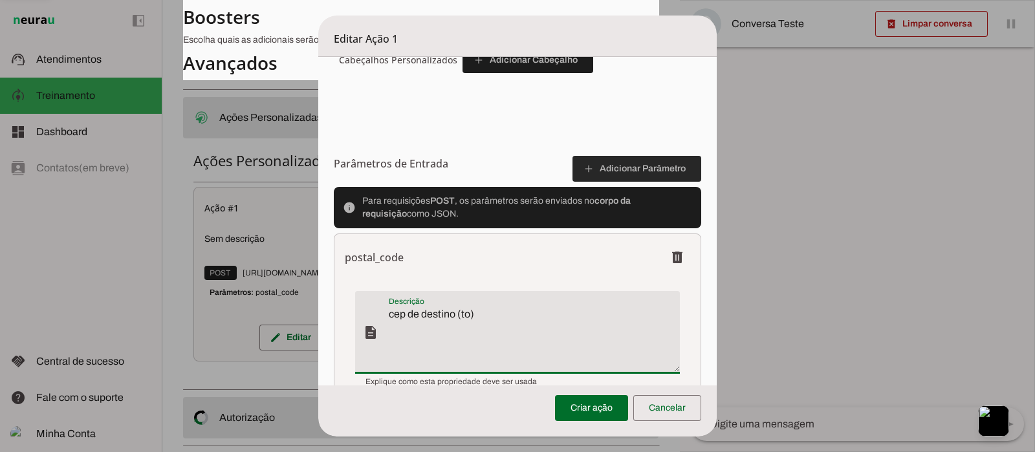
type textarea "cep de destino (to)"
type md-filled-text-field "cep de destino (to)"
click at [660, 169] on span at bounding box center [636, 168] width 129 height 31
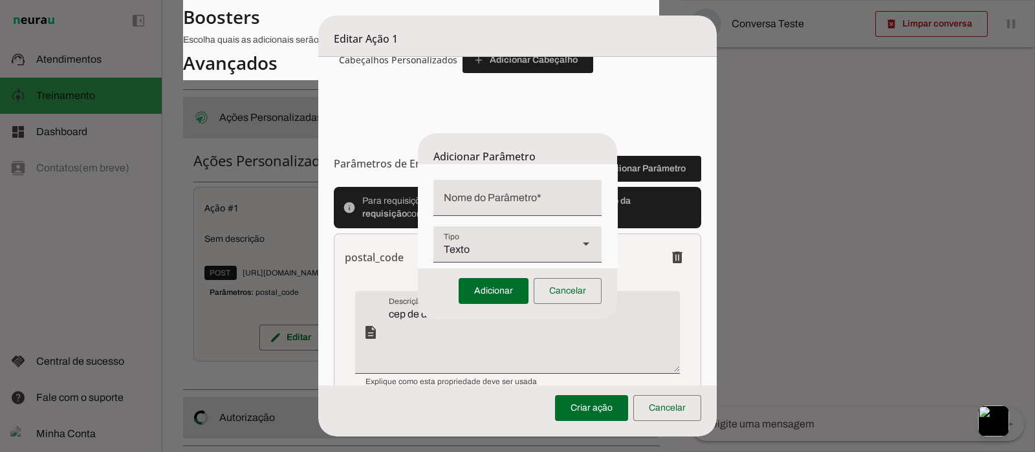
click at [541, 200] on input "Nome do Parâmetro" at bounding box center [517, 203] width 147 height 16
type input "A"
paste input "height"
type input "height"
type md-filled-text-field "height"
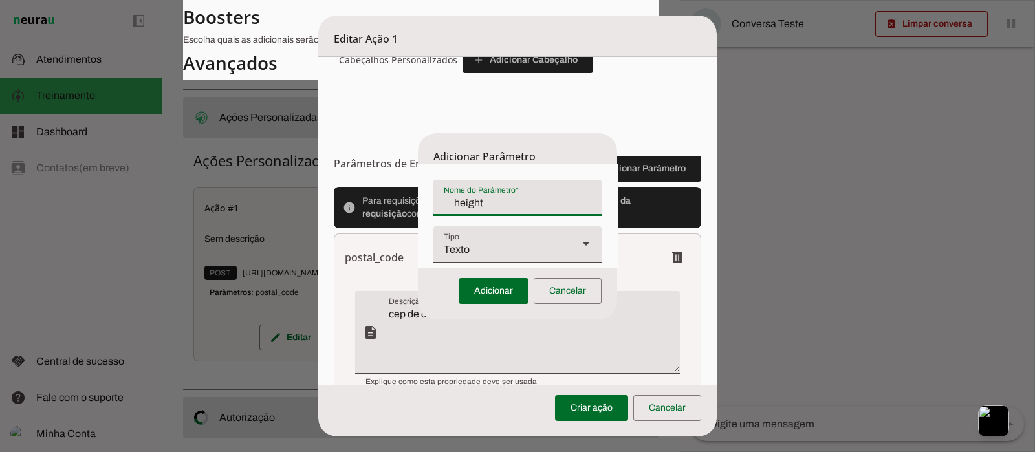
click at [551, 250] on div "Texto" at bounding box center [500, 244] width 135 height 36
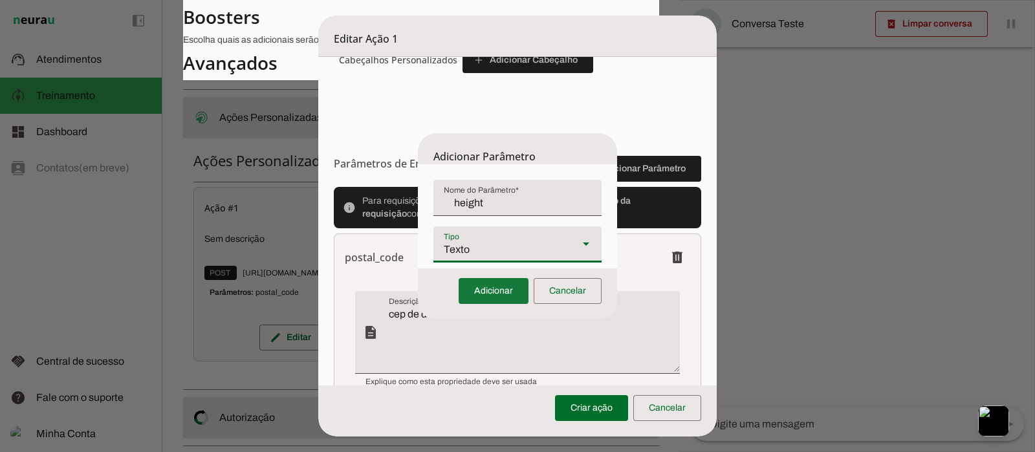
click at [496, 289] on span at bounding box center [494, 291] width 70 height 31
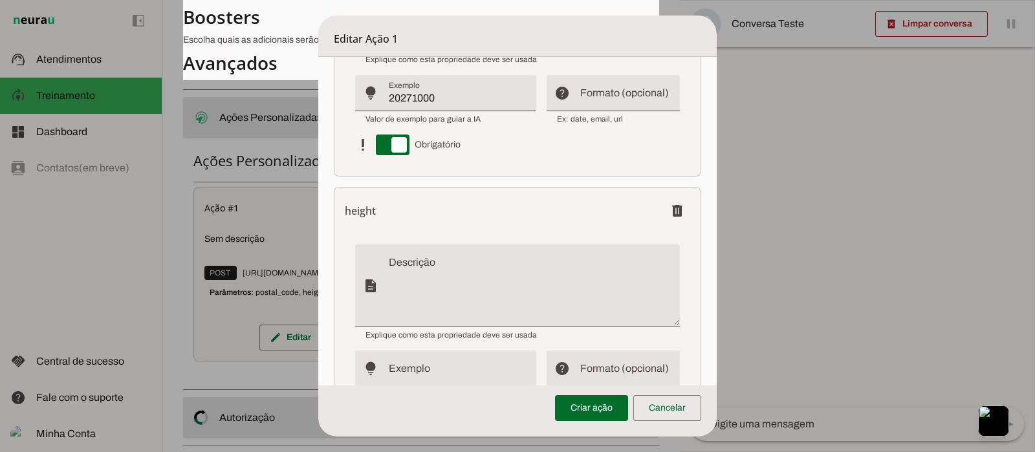
scroll to position [887, 0]
click at [424, 261] on textarea "Descrição" at bounding box center [534, 290] width 290 height 62
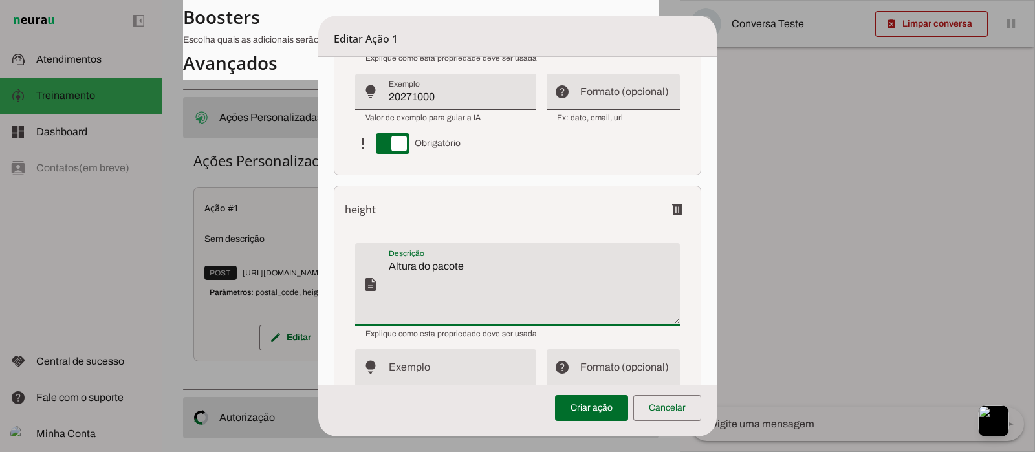
scroll to position [1001, 0]
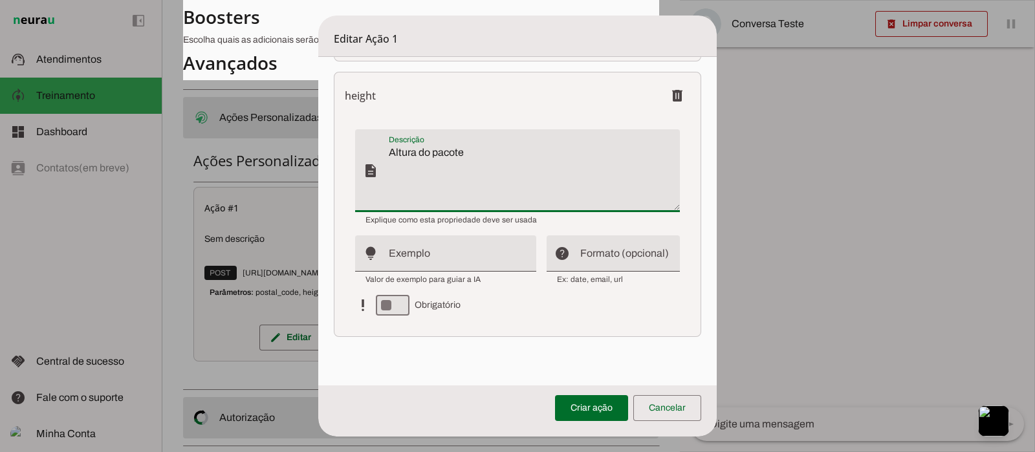
type textarea "Altura do pacote"
type md-filled-text-field "Altura do pacote"
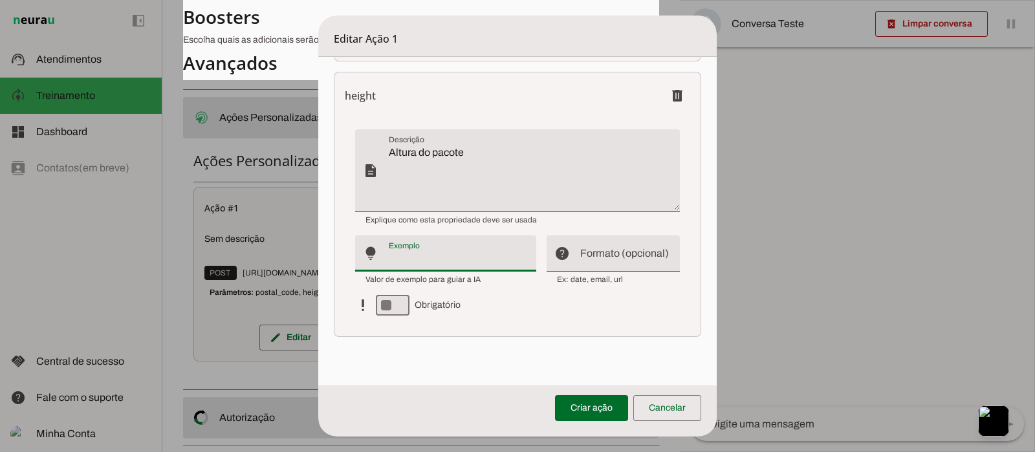
click at [424, 257] on input "Exemplo" at bounding box center [457, 259] width 137 height 16
click at [603, 252] on input "Formato (opcional)" at bounding box center [624, 259] width 89 height 16
click at [608, 263] on input "Formato (opcional)" at bounding box center [624, 259] width 89 height 16
click at [404, 251] on input "Exemplo" at bounding box center [457, 259] width 137 height 16
type input "1"
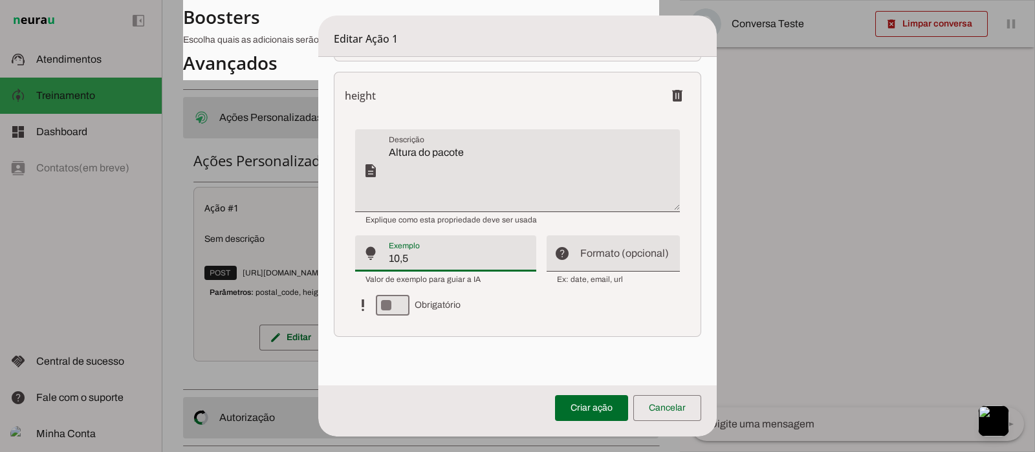
type input "10,5"
type md-filled-text-field "10,5"
click at [592, 251] on input "Formato (opcional)" at bounding box center [624, 259] width 89 height 16
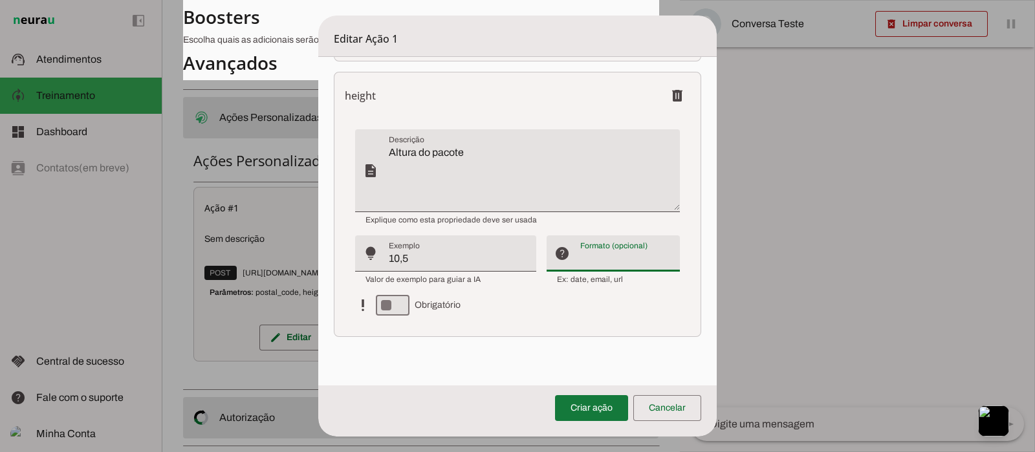
click at [603, 361] on span at bounding box center [591, 408] width 73 height 31
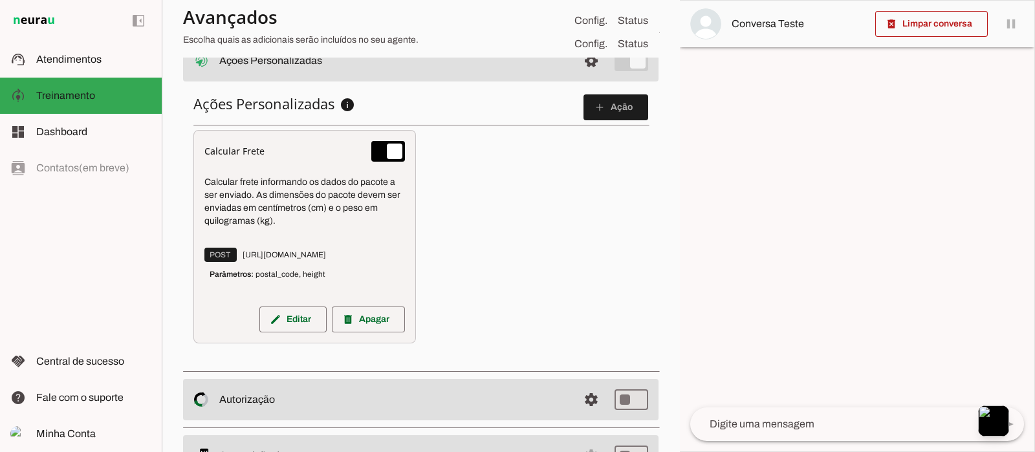
scroll to position [581, 0]
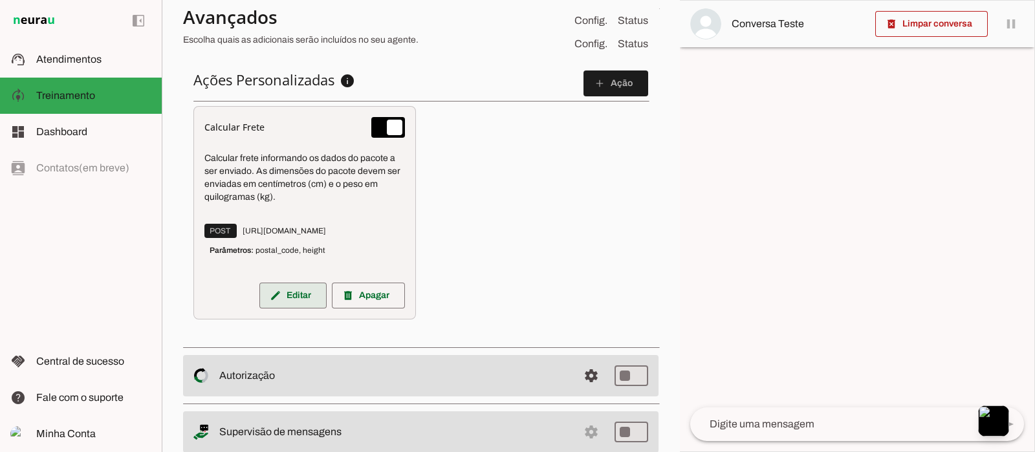
click at [299, 296] on span at bounding box center [292, 295] width 67 height 31
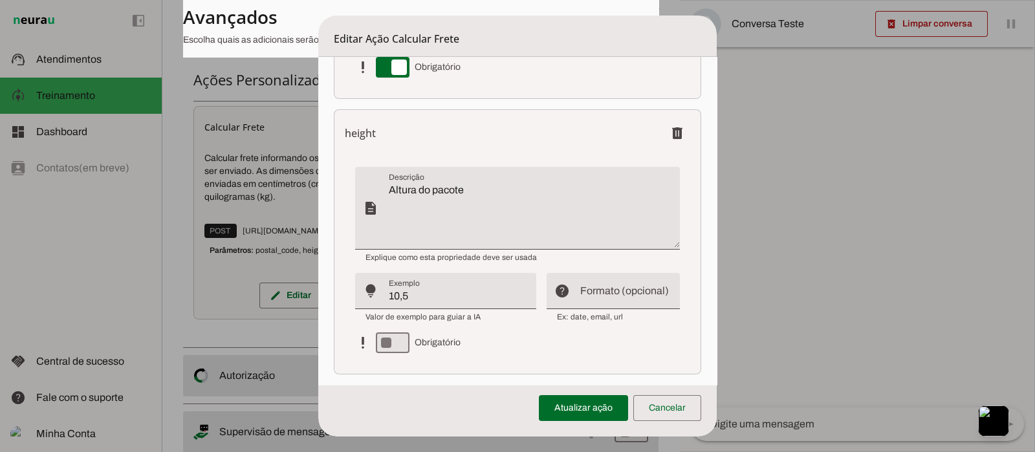
scroll to position [814, 0]
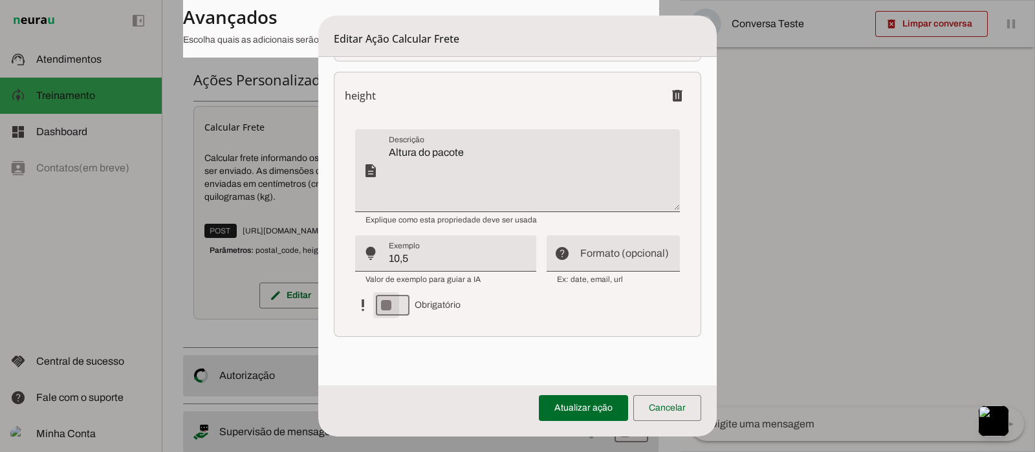
type md-switch "on"
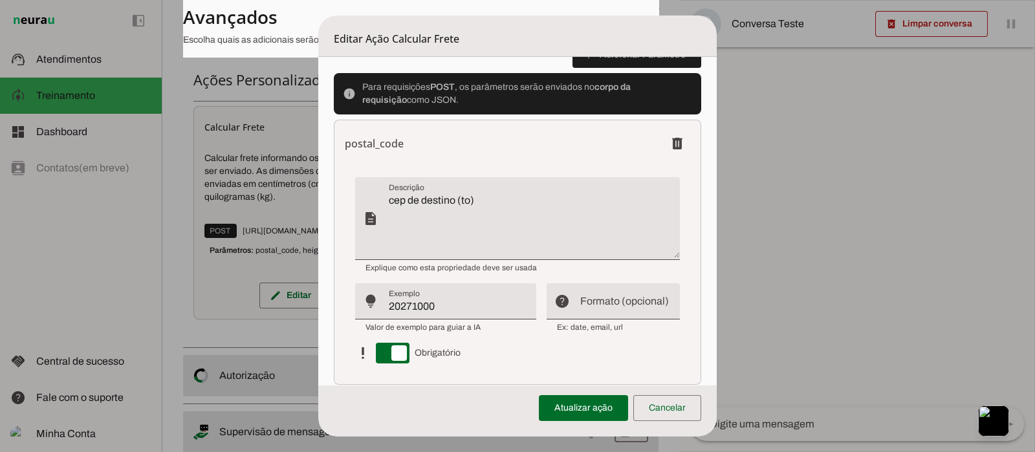
scroll to position [410, 0]
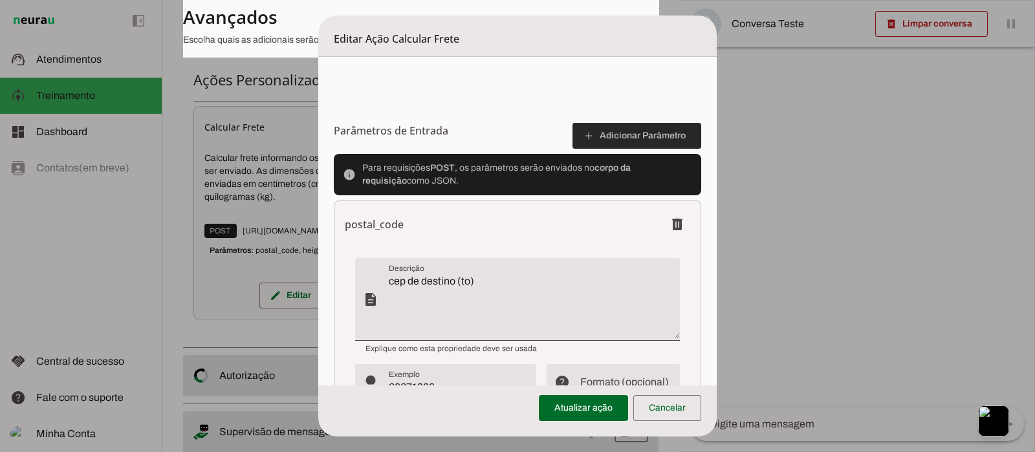
click at [627, 140] on span at bounding box center [636, 135] width 129 height 31
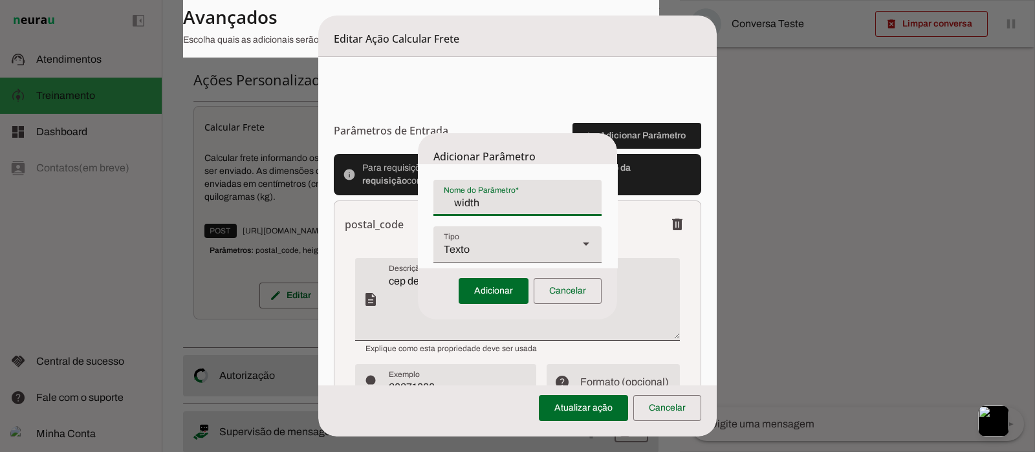
click at [462, 202] on input "width" at bounding box center [517, 203] width 147 height 16
type input "Width"
type md-filled-text-field "Width"
click at [523, 247] on div "Texto" at bounding box center [500, 244] width 135 height 36
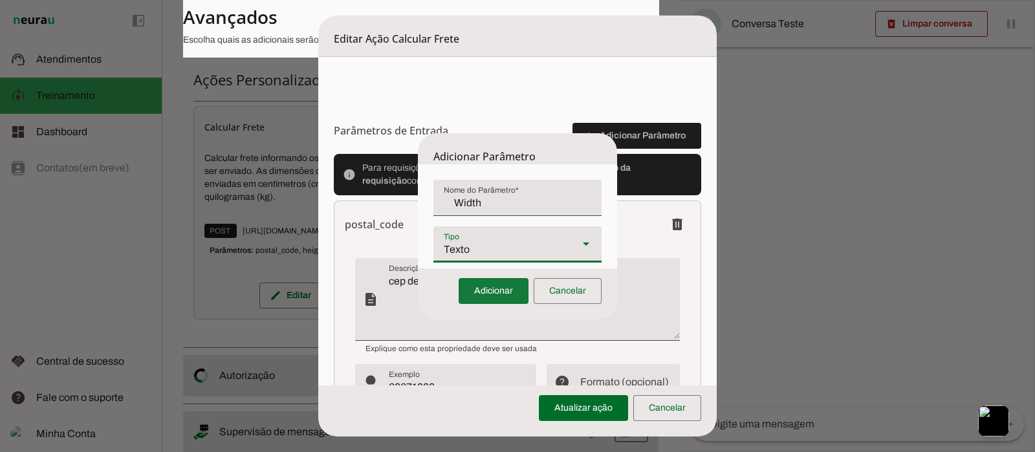
click at [482, 292] on span at bounding box center [494, 291] width 70 height 31
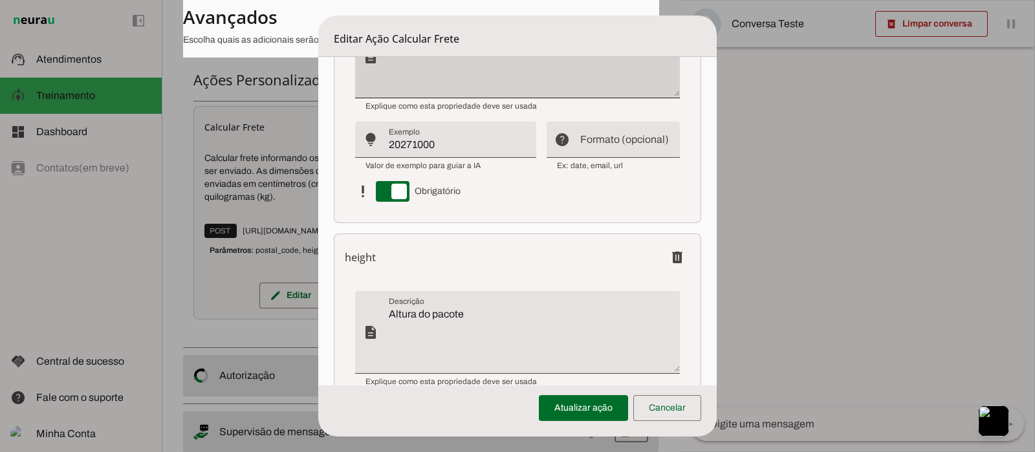
scroll to position [976, 0]
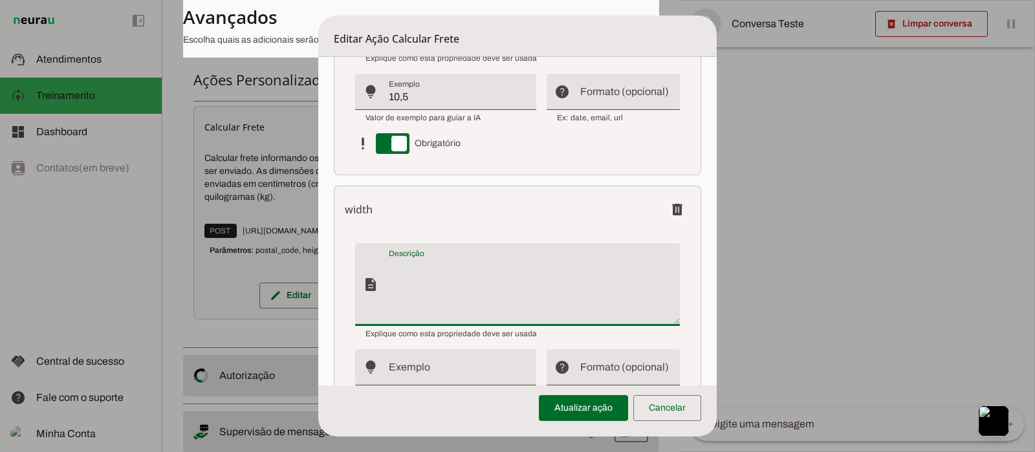
click at [433, 261] on textarea "Descrição" at bounding box center [534, 290] width 290 height 62
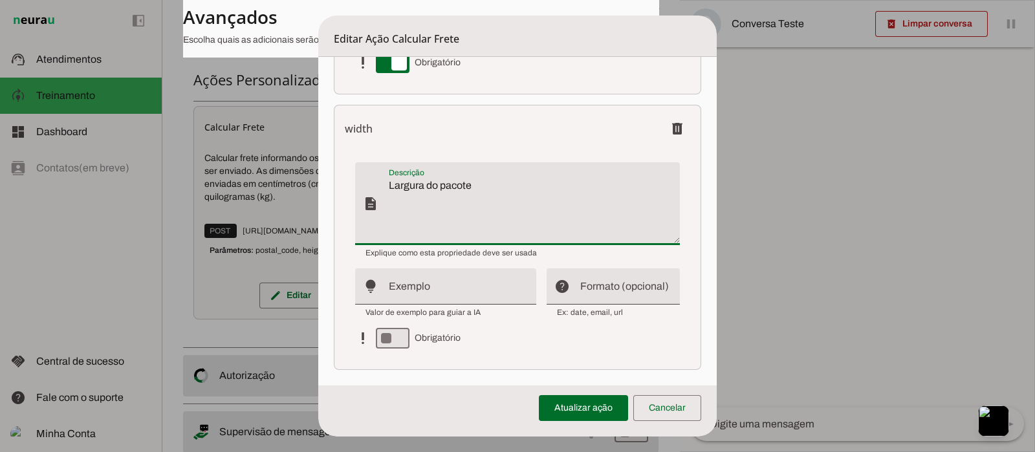
type textarea "Largura do pacote"
type md-filled-text-field "Largura do pacote"
click at [466, 287] on input "Exemplo" at bounding box center [457, 292] width 137 height 16
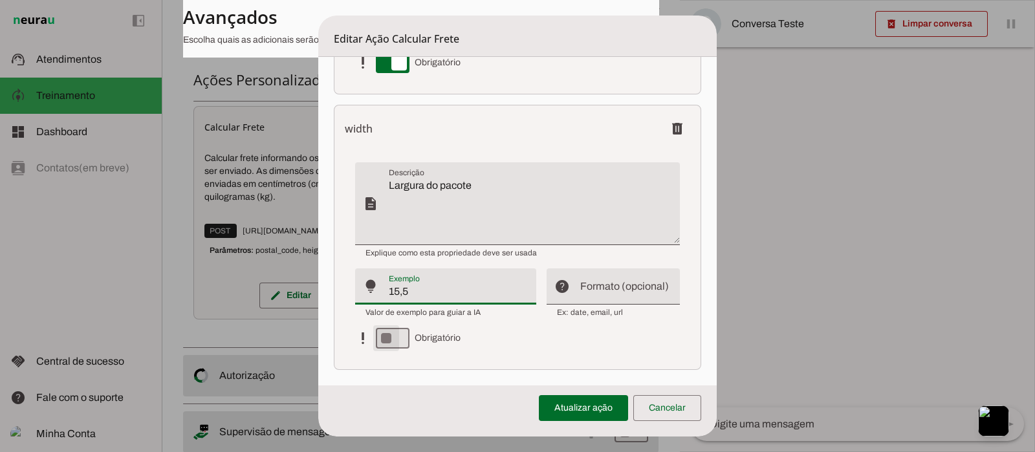
type input "15,5"
type md-filled-text-field "15,5"
type md-switch "on"
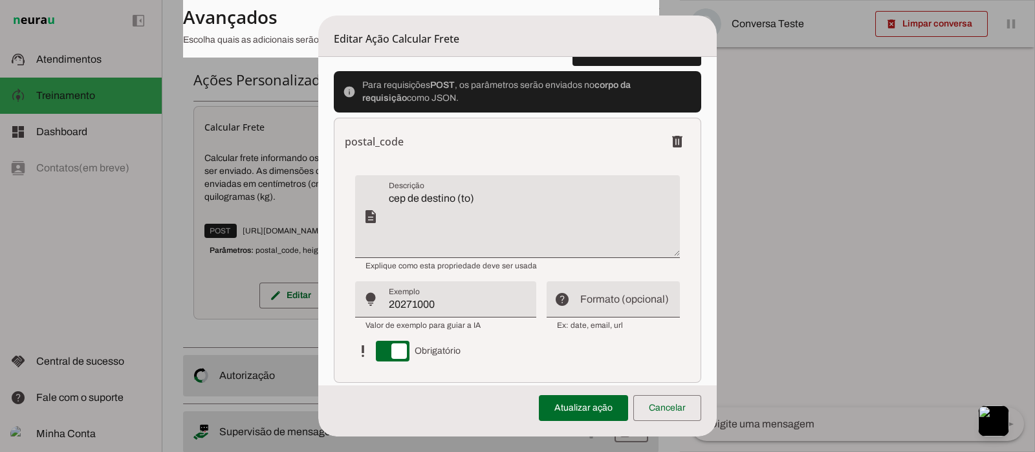
scroll to position [362, 0]
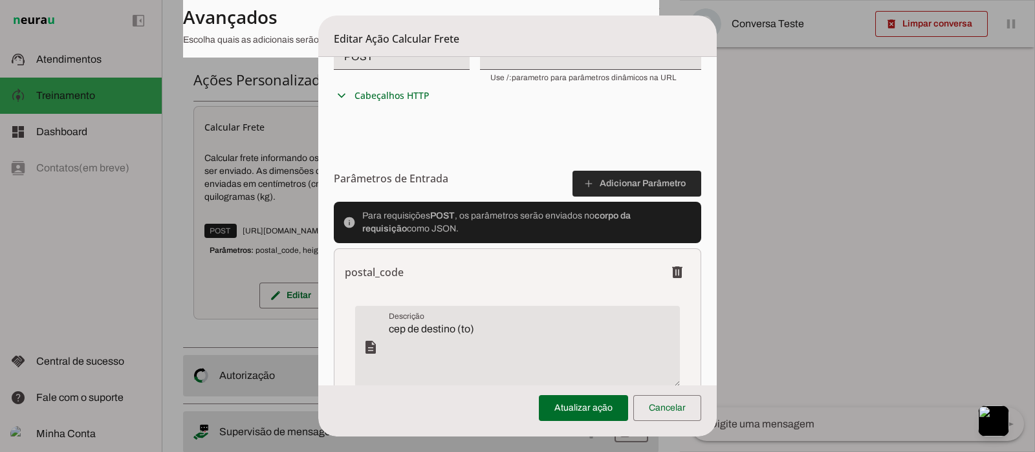
click at [619, 184] on span at bounding box center [636, 183] width 129 height 31
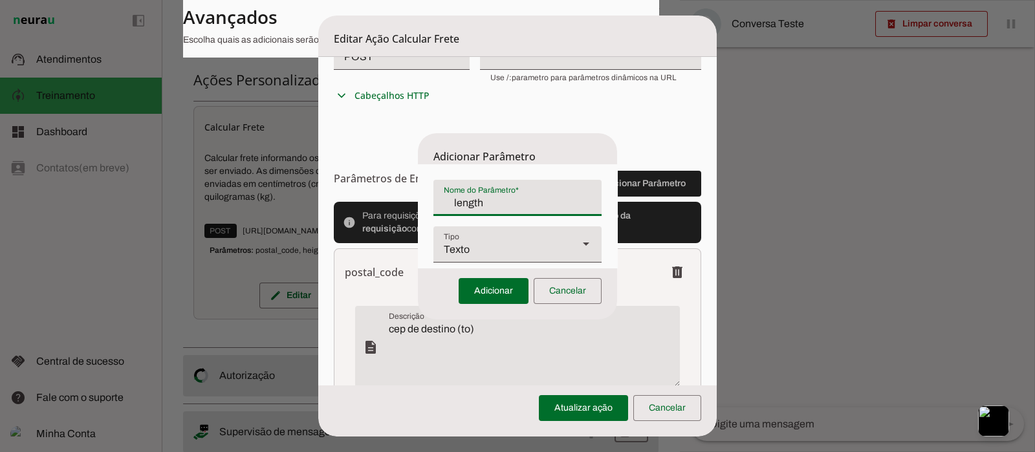
click at [455, 203] on input "length" at bounding box center [517, 203] width 147 height 16
type input "Length"
type md-filled-text-field "Length"
click at [522, 251] on div "Texto" at bounding box center [500, 244] width 135 height 36
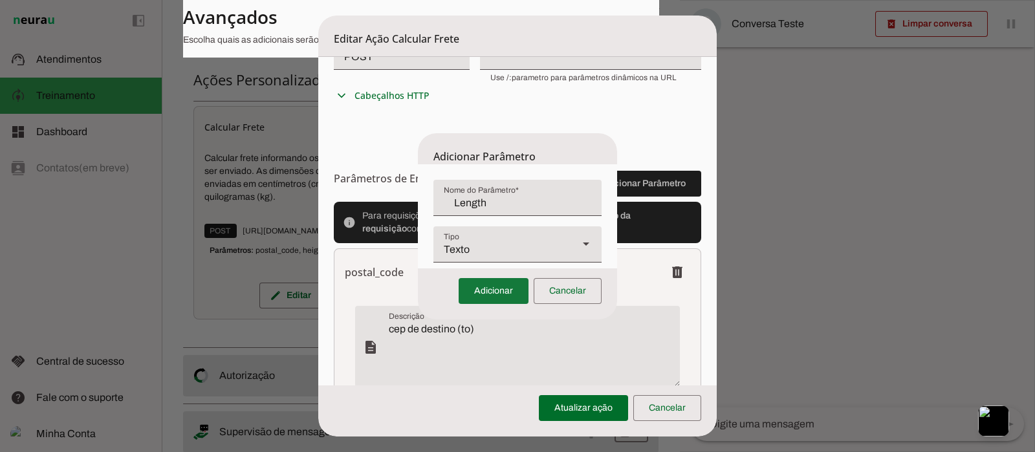
click at [488, 287] on span at bounding box center [494, 291] width 70 height 31
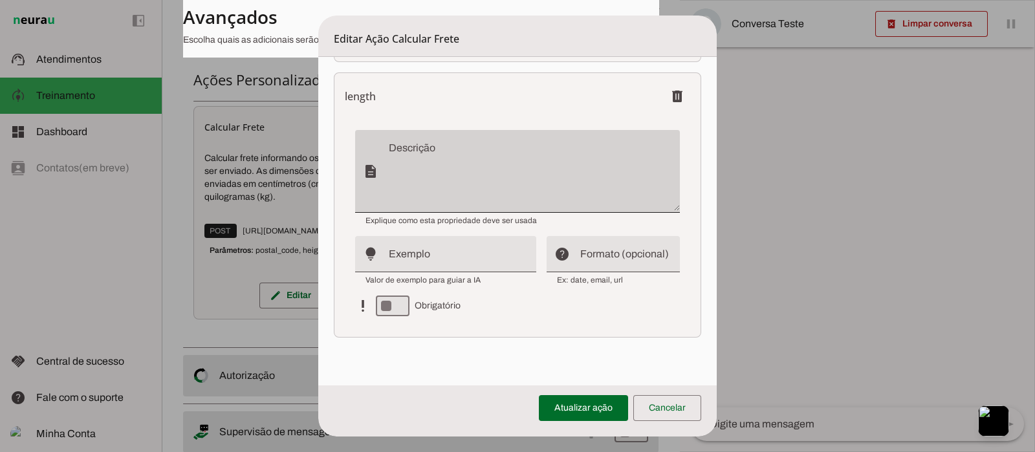
scroll to position [1284, 0]
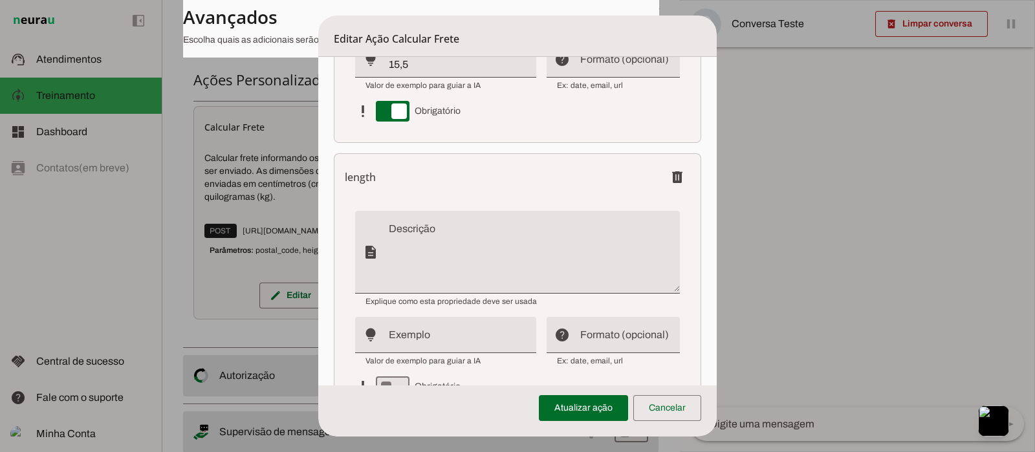
click at [415, 238] on textarea "Descrição" at bounding box center [534, 257] width 290 height 62
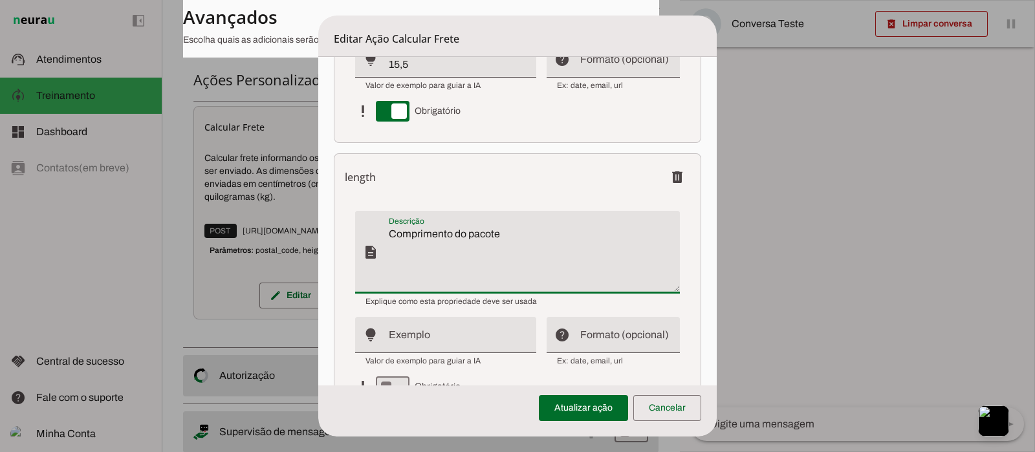
type textarea "Comprimento do pacote"
type md-filled-text-field "Comprimento do pacote"
click at [455, 334] on input "Exemplo" at bounding box center [457, 340] width 137 height 16
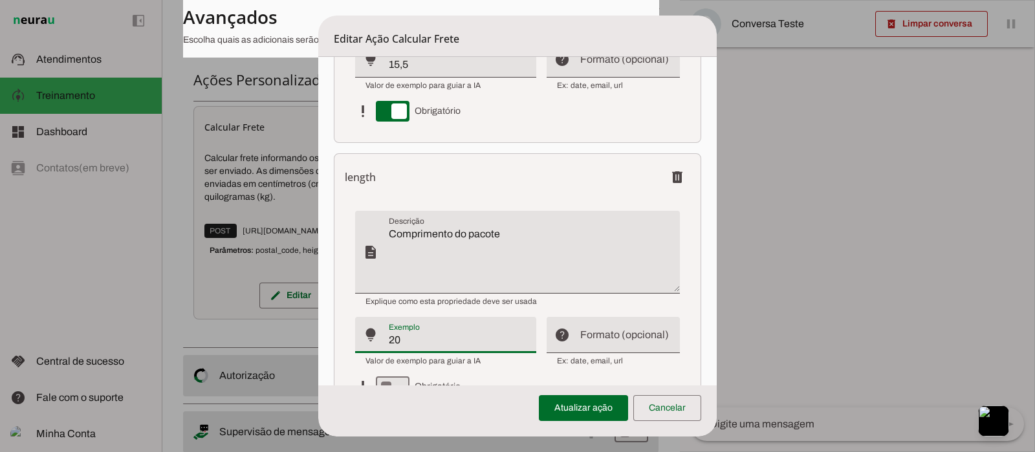
type input "2"
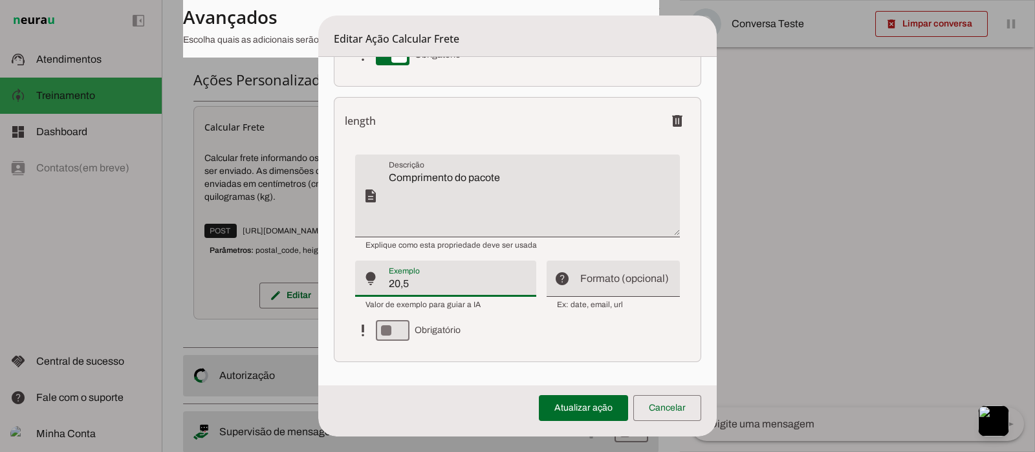
scroll to position [1365, 0]
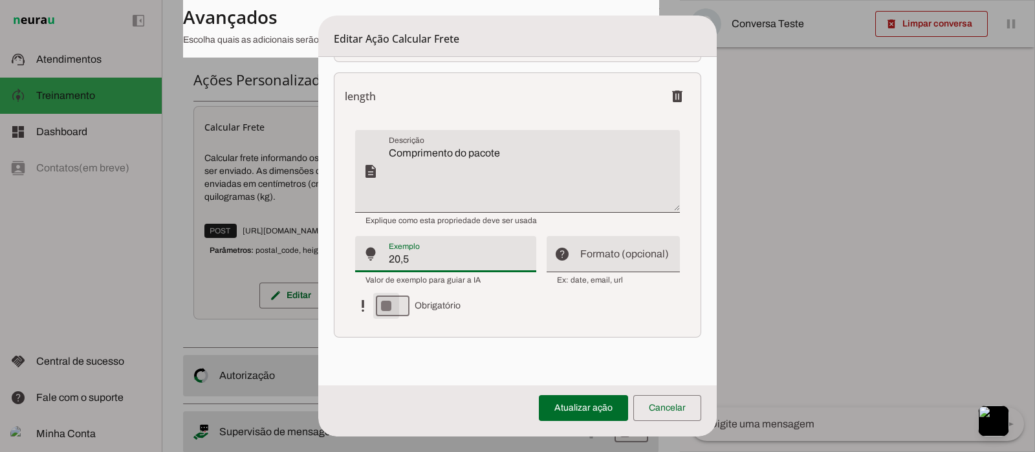
type input "20,5"
type md-filled-text-field "20,5"
type md-switch "on"
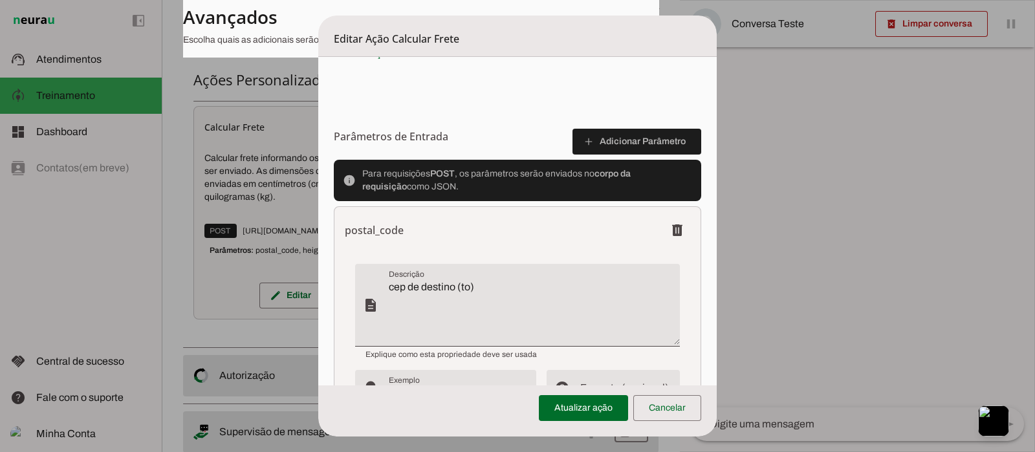
scroll to position [314, 0]
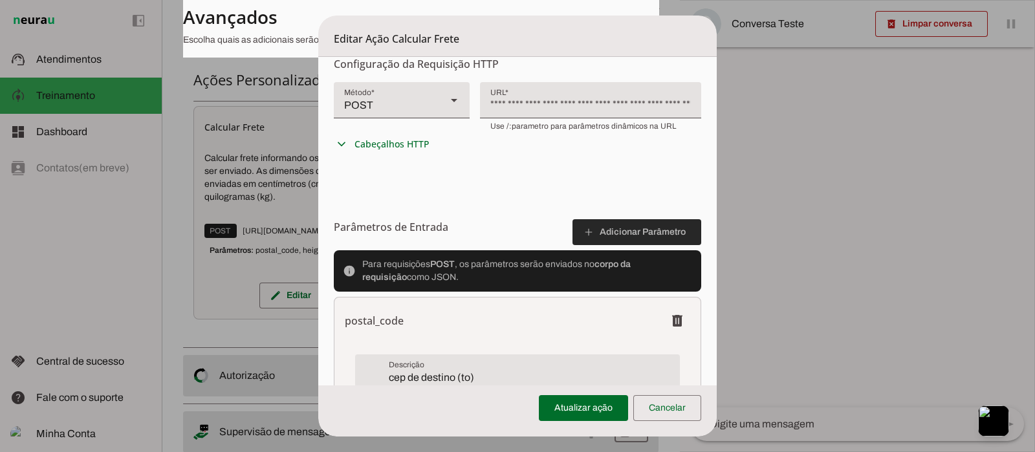
click at [601, 228] on span at bounding box center [636, 232] width 129 height 31
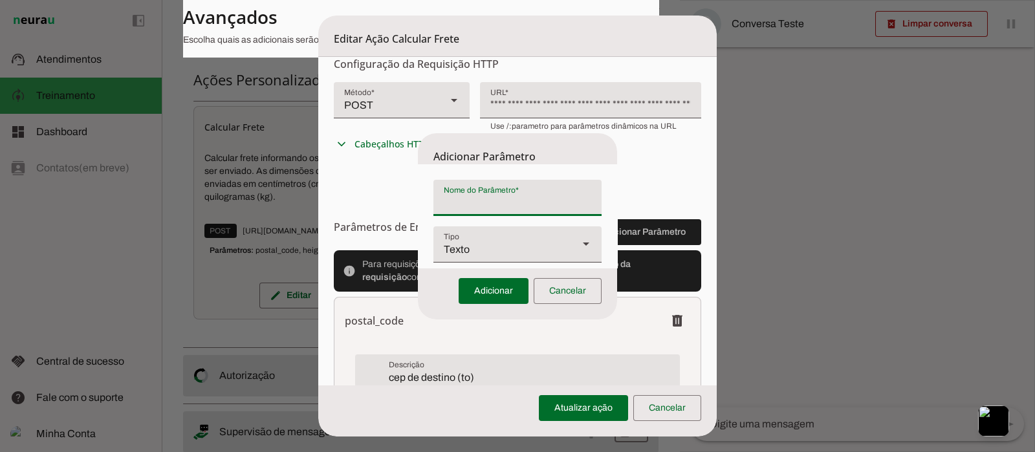
click at [501, 202] on input "Nome do Parâmetro" at bounding box center [517, 203] width 147 height 16
paste input "weight"
type input "weight"
type md-filled-text-field "weight"
click at [490, 247] on div "Texto" at bounding box center [500, 244] width 135 height 36
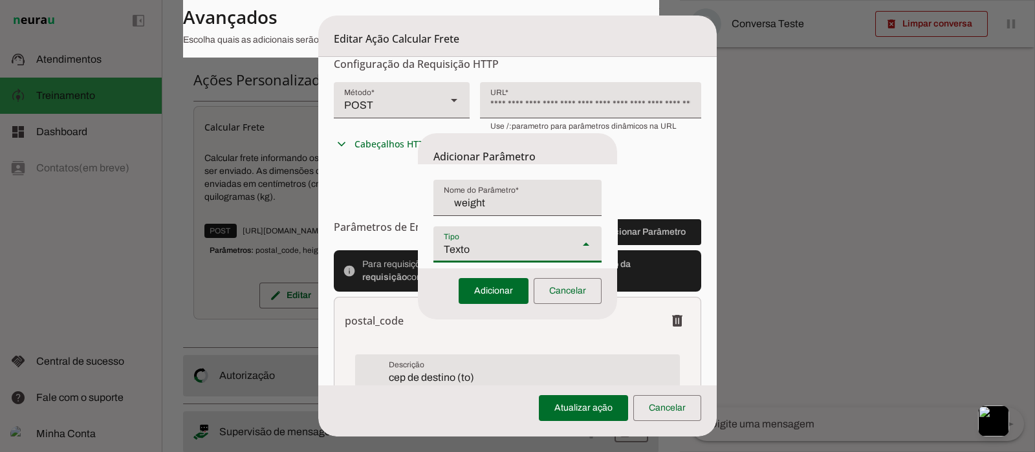
click at [490, 247] on div "Texto" at bounding box center [500, 244] width 135 height 36
click at [492, 289] on span at bounding box center [494, 291] width 70 height 31
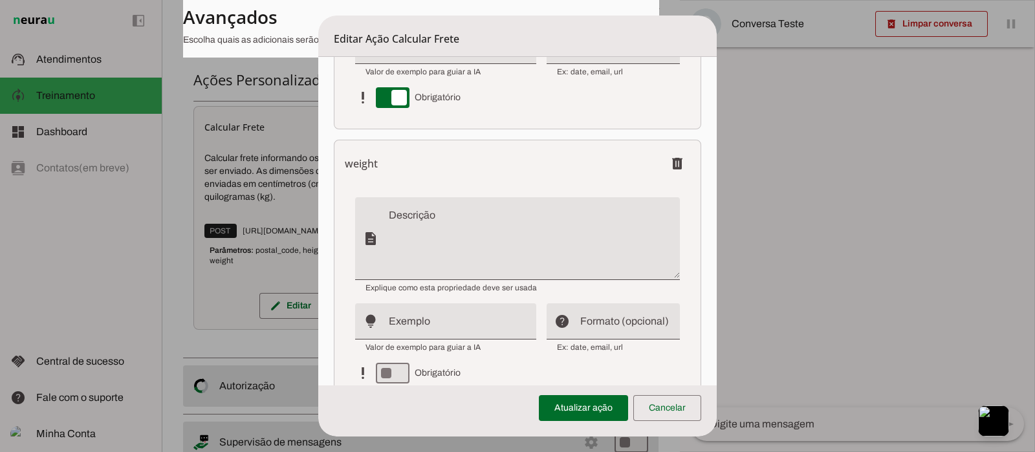
scroll to position [1640, 0]
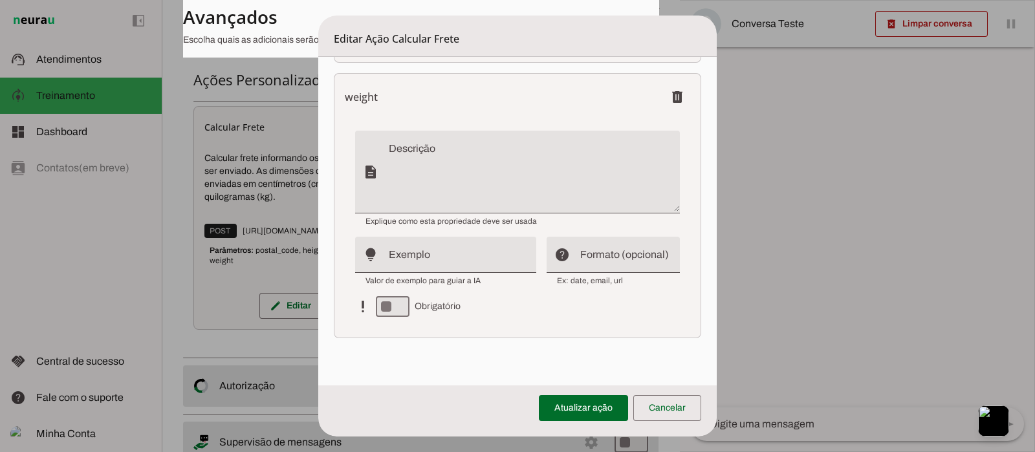
click at [437, 149] on textarea "Descrição" at bounding box center [534, 177] width 290 height 62
type textarea "Peso do pacote"
type md-filled-text-field "Peso do pacote"
click at [449, 269] on div at bounding box center [462, 255] width 147 height 36
type input "0"
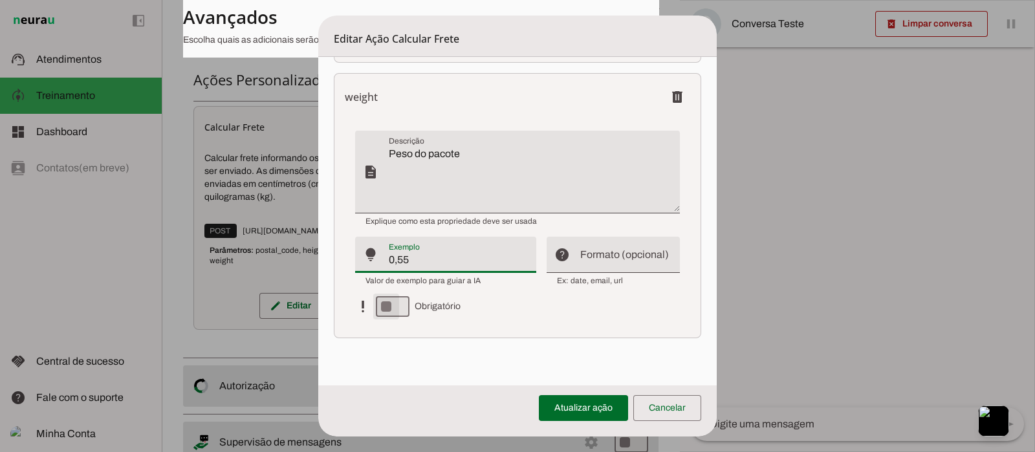
type input "0,55"
type md-filled-text-field "0,55"
type md-switch "on"
click at [592, 361] on span at bounding box center [583, 408] width 89 height 31
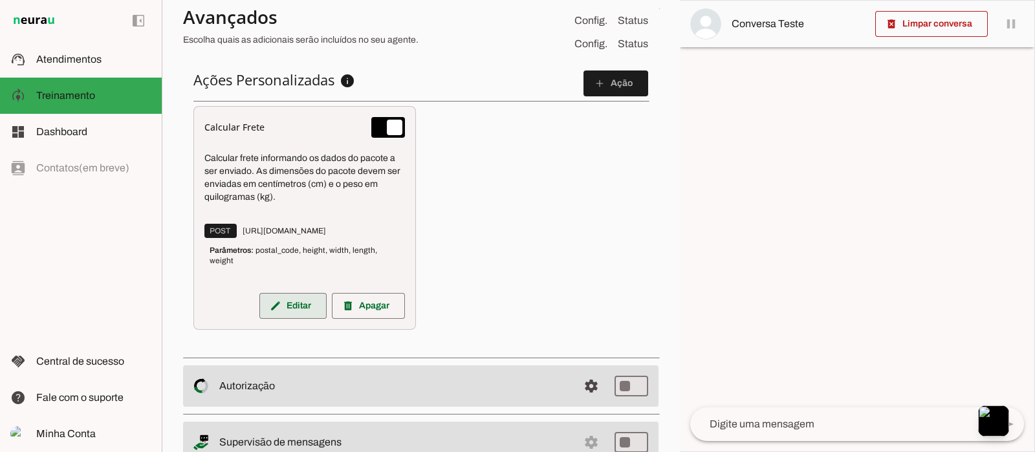
click at [290, 305] on span at bounding box center [292, 305] width 67 height 31
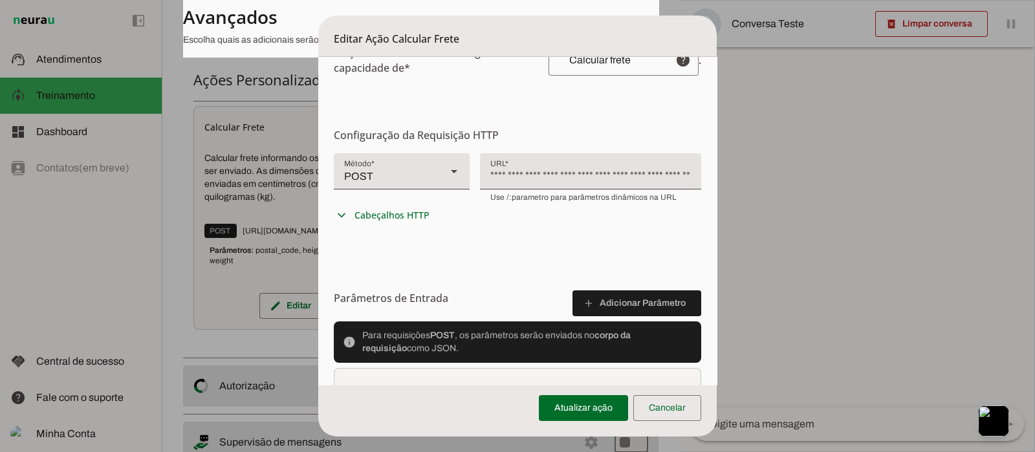
scroll to position [323, 0]
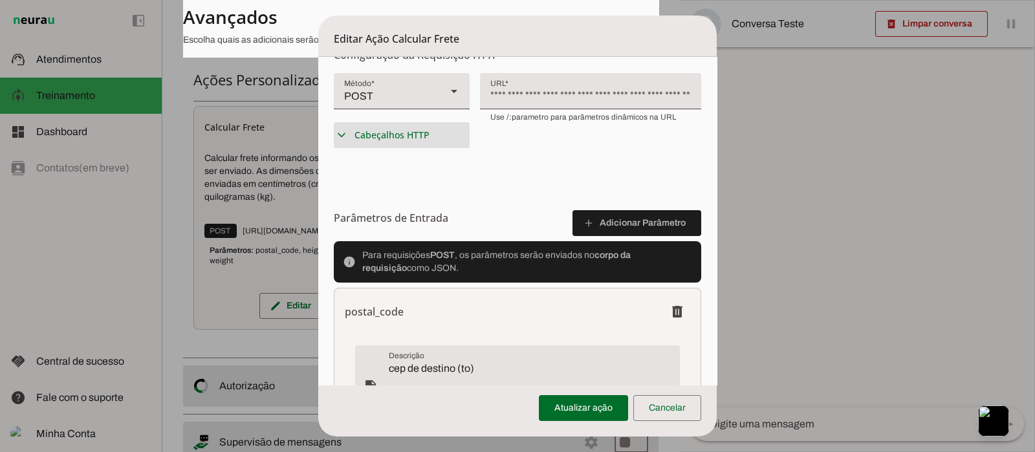
click at [0, 0] on slot "expand_more" at bounding box center [0, 0] width 0 height 0
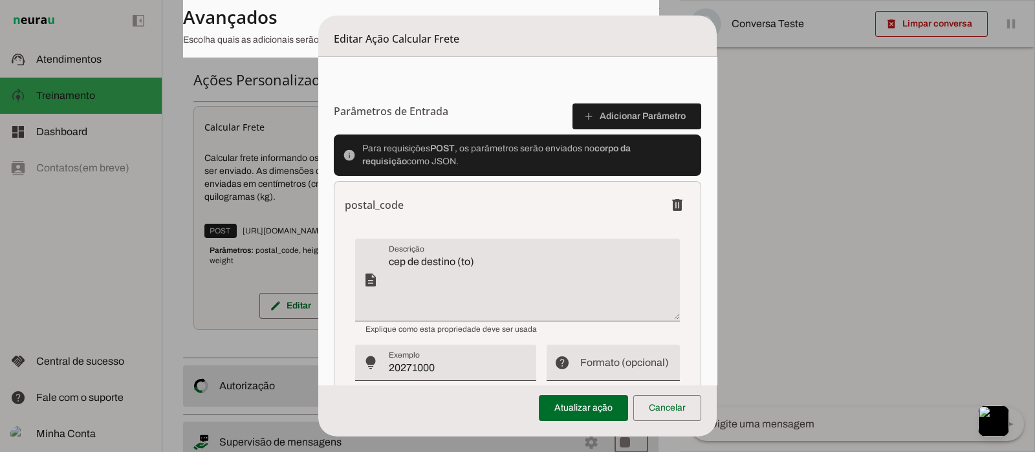
scroll to position [614, 0]
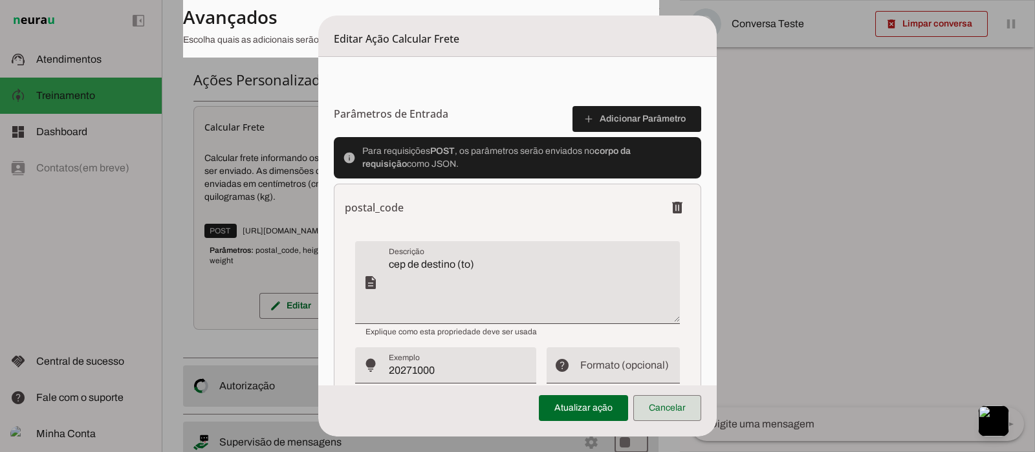
click at [671, 361] on span at bounding box center [667, 408] width 68 height 31
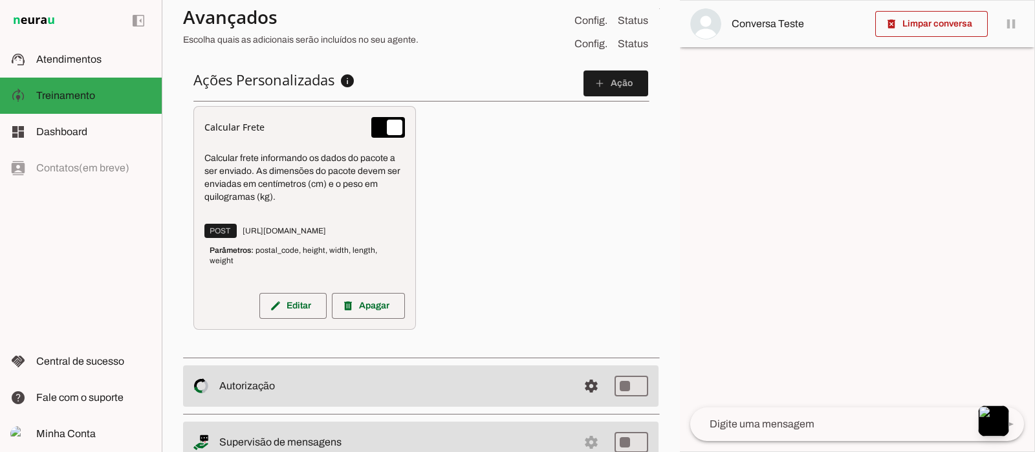
click at [748, 361] on textarea at bounding box center [840, 425] width 300 height 16
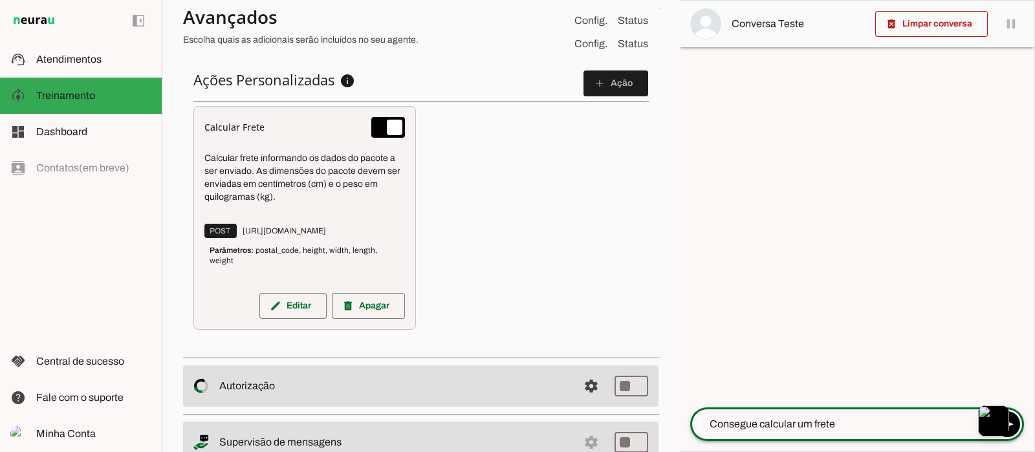
type textarea "Consegue calcular um frete?"
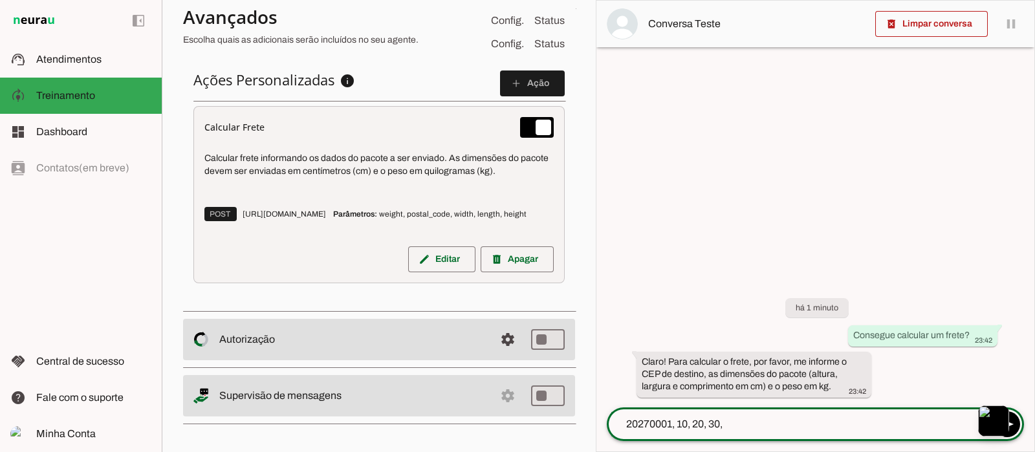
type textarea "20270001, 10, 20, 30, 1"
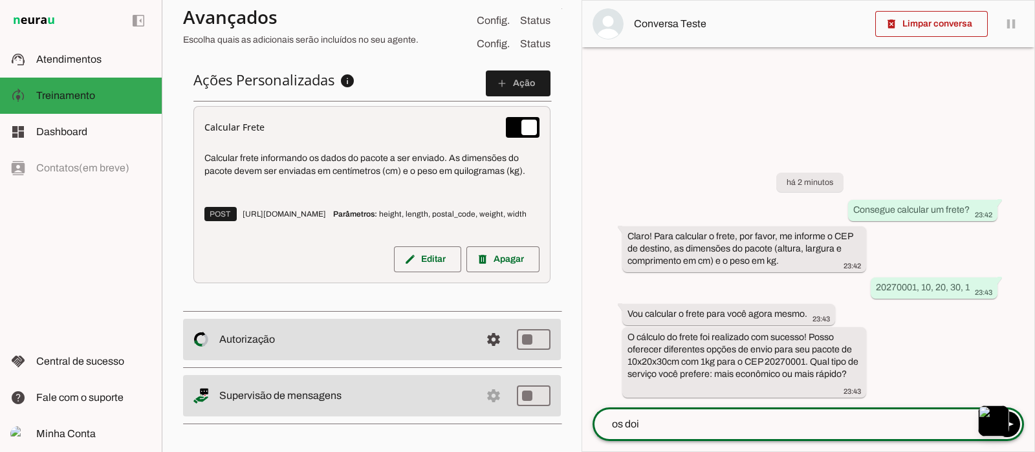
type textarea "os dois"
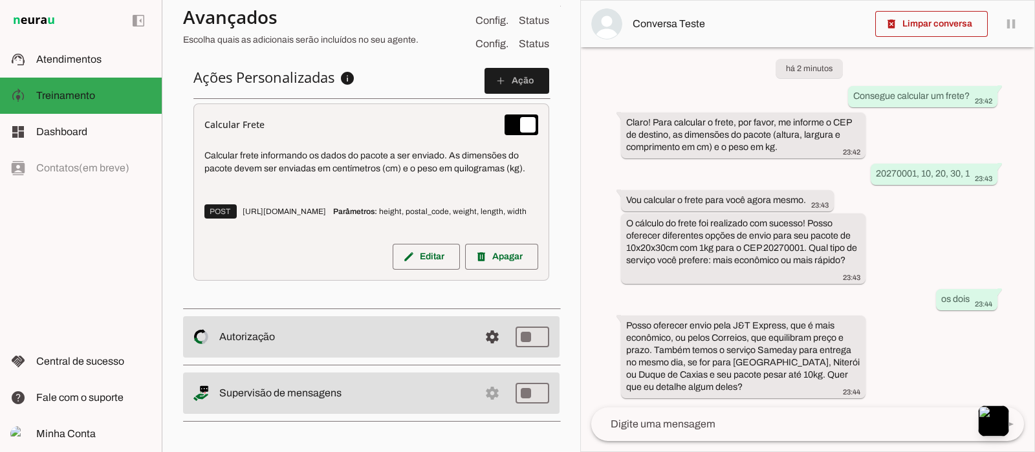
scroll to position [592, 0]
click at [426, 254] on span at bounding box center [426, 256] width 67 height 31
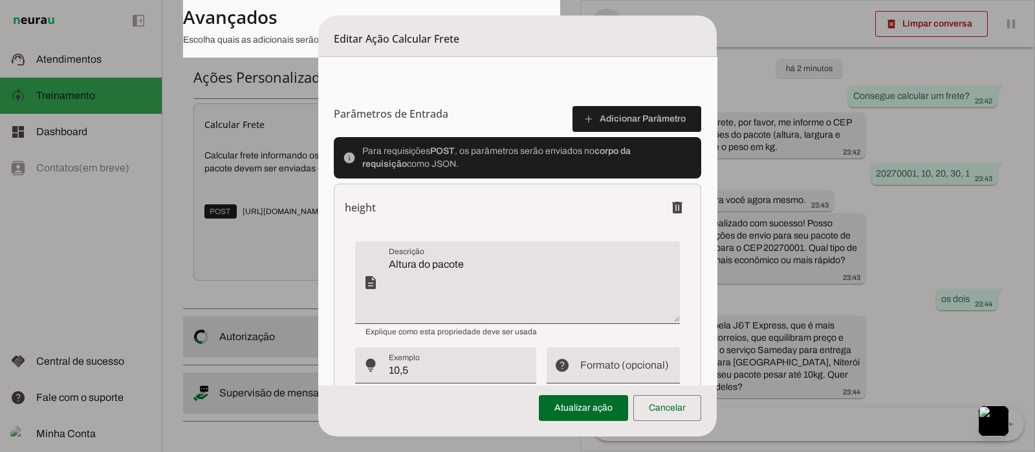
scroll to position [346, 0]
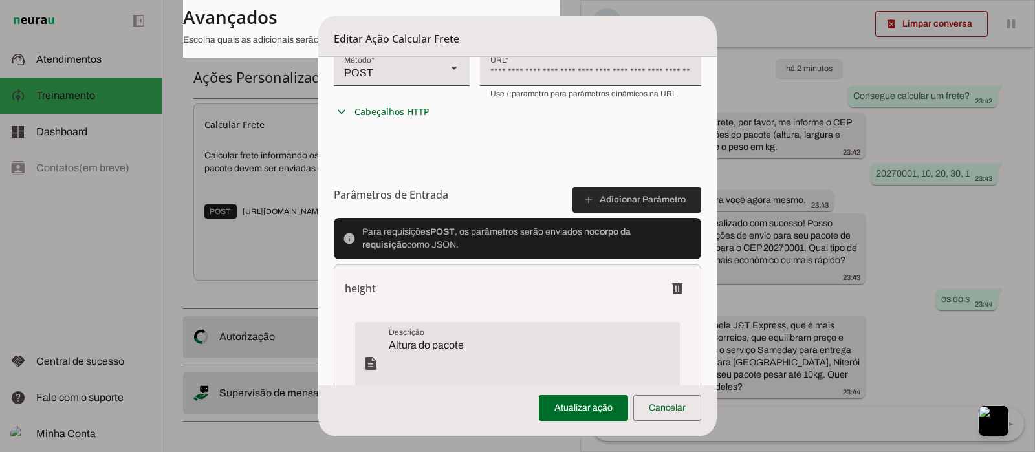
click at [656, 197] on span at bounding box center [636, 199] width 129 height 31
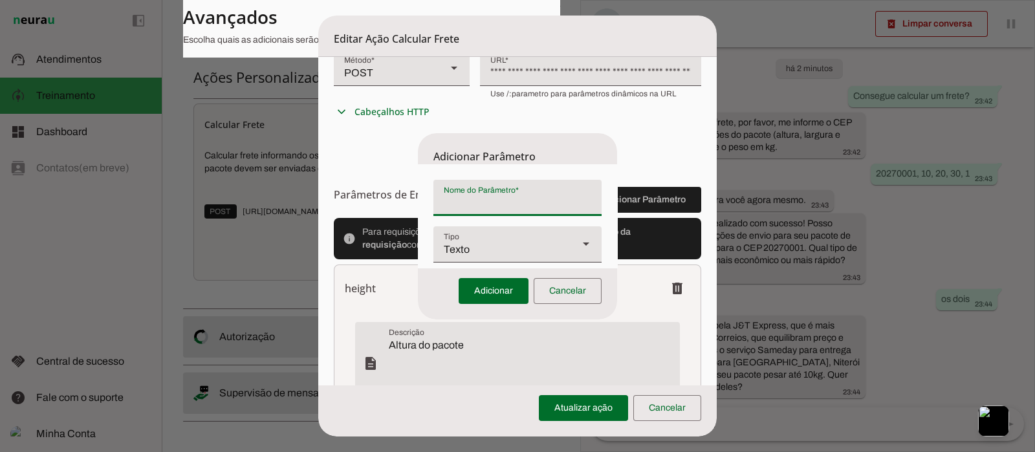
click at [525, 196] on input "Nome do Parâmetro" at bounding box center [517, 203] width 147 height 16
paste input "services"
type input "services"
type md-filled-text-field "services"
click at [534, 246] on div "Texto" at bounding box center [500, 244] width 135 height 36
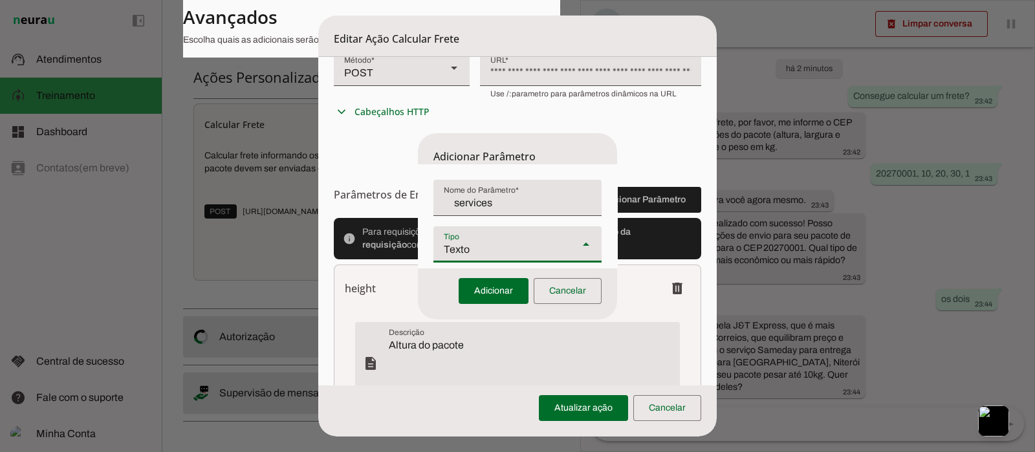
click at [534, 246] on div "Texto" at bounding box center [500, 244] width 135 height 36
click at [504, 283] on span at bounding box center [494, 291] width 70 height 31
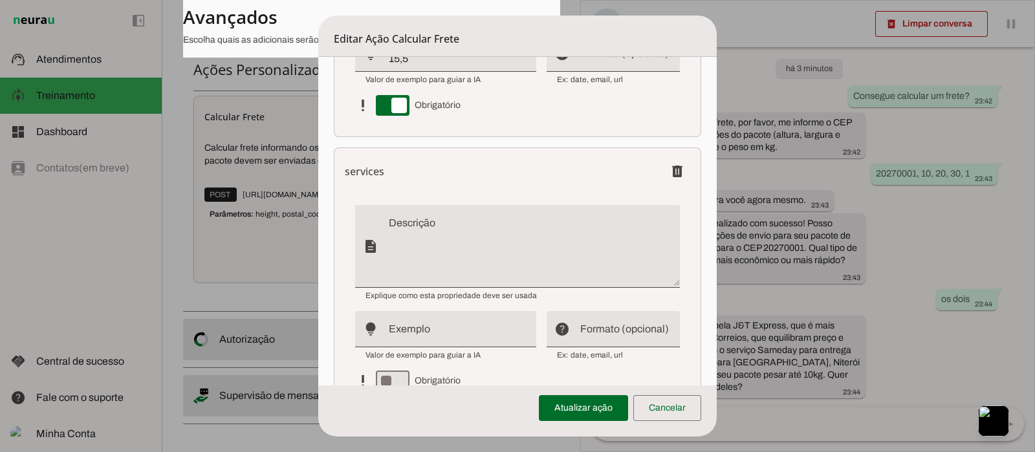
scroll to position [1915, 0]
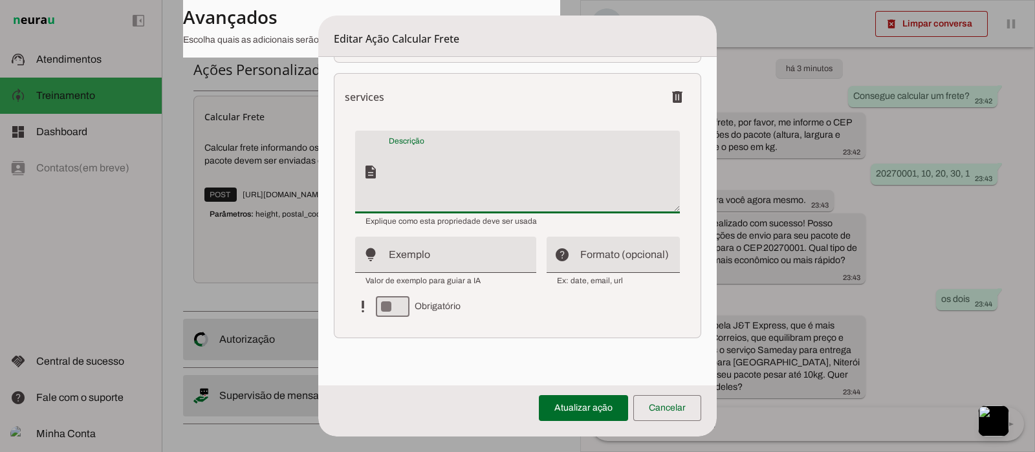
click at [429, 160] on textarea "Descrição" at bounding box center [534, 177] width 290 height 62
type textarea "Tipo de serviço: PAC e Sedex"
type md-filled-text-field "Tipo de serviço: PAC e Sedex"
type textarea "Tipo de serviço sendo PAC = 1 e Sedex = 2"
type md-filled-text-field "Tipo de serviço sendo PAC = 1 e Sedex = 2"
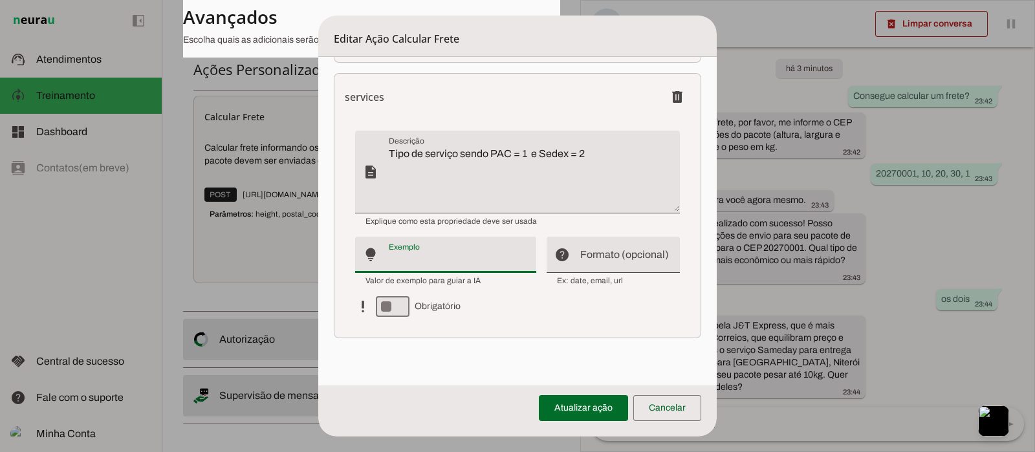
click at [398, 252] on input "Exemplo" at bounding box center [457, 260] width 137 height 16
type input "PAC ou Sedex"
type md-filled-text-field "PAC ou Sedex"
click at [596, 255] on input "Formato (opcional)" at bounding box center [624, 260] width 89 height 16
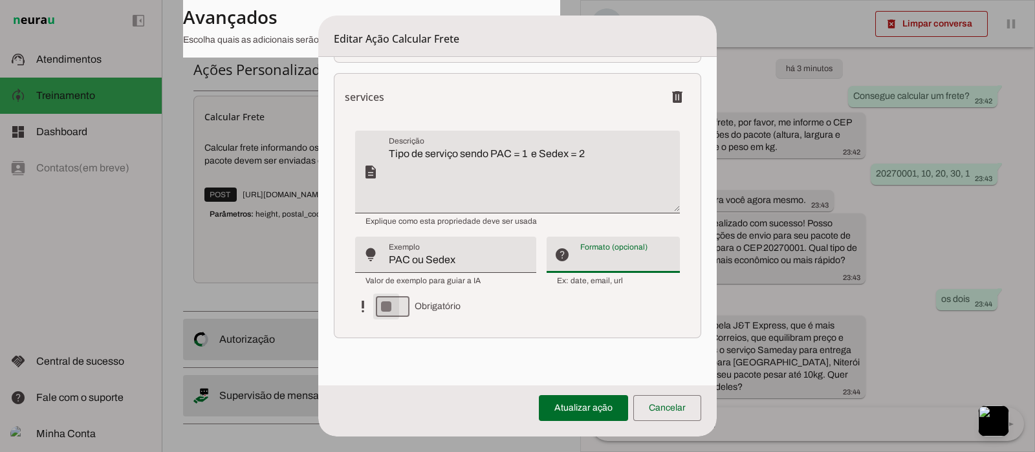
type md-switch "on"
click at [569, 361] on span at bounding box center [583, 408] width 89 height 31
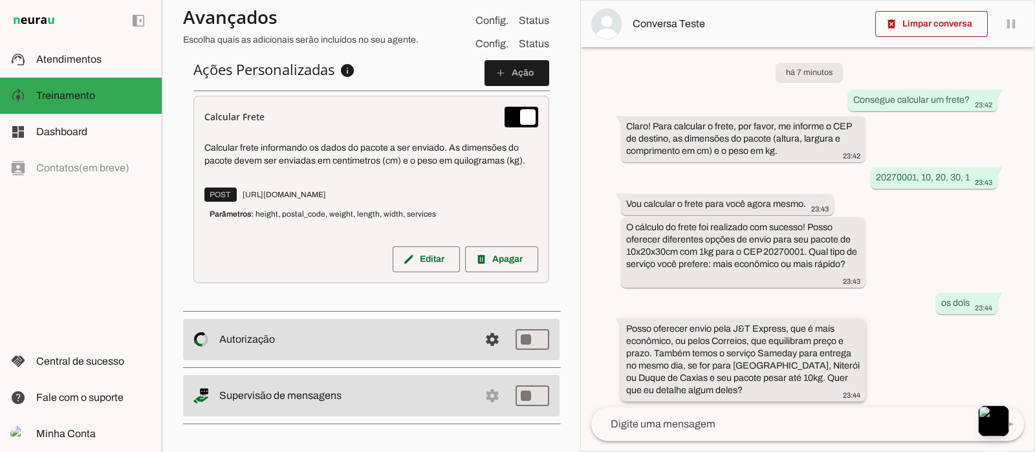
scroll to position [17, 0]
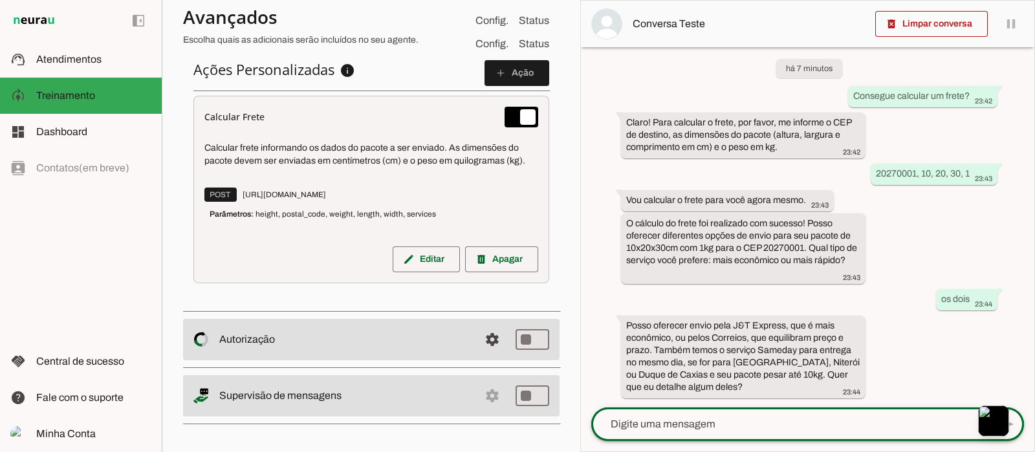
click at [676, 361] on div at bounding box center [790, 424] width 399 height 34
type textarea "Qual o valor do PAC?"
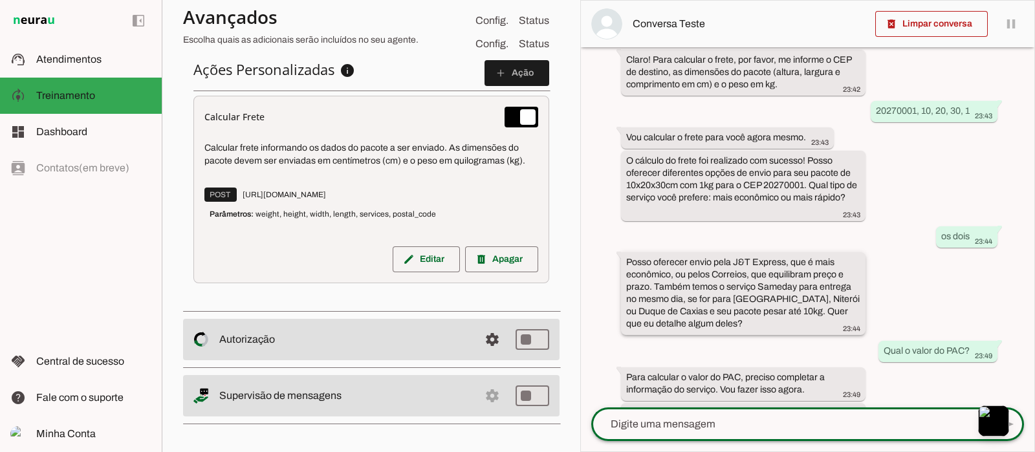
scroll to position [155, 0]
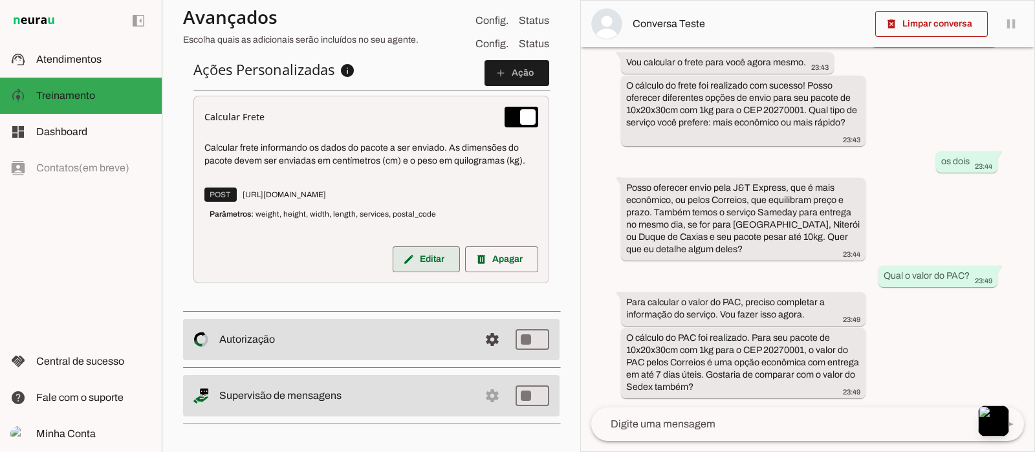
click at [407, 254] on span at bounding box center [426, 259] width 67 height 31
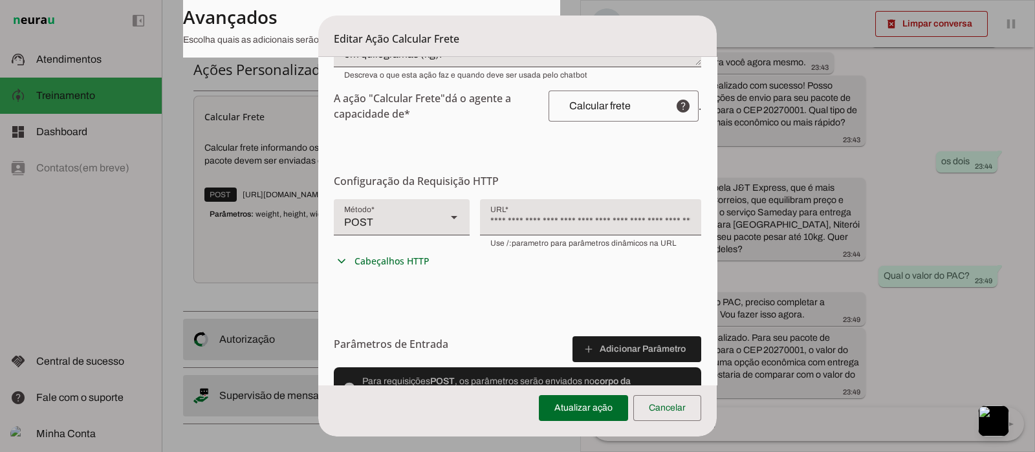
scroll to position [0, 0]
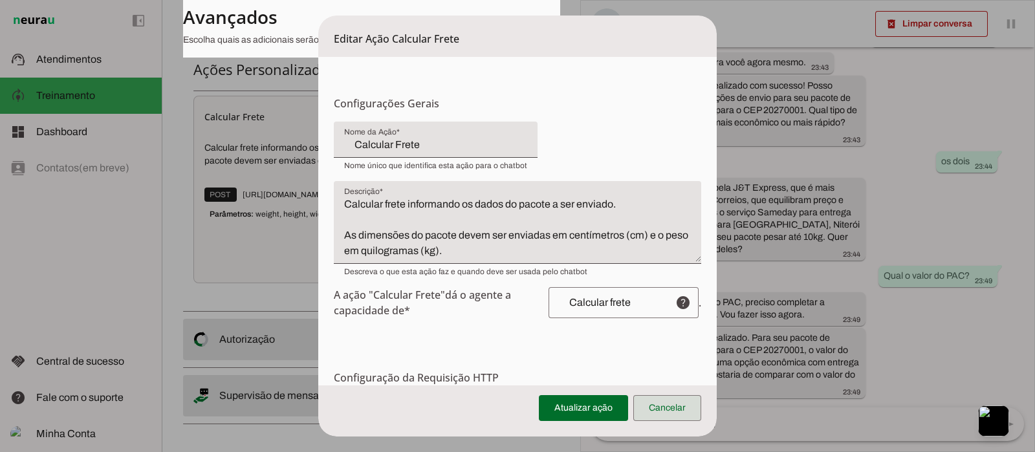
click at [686, 361] on span at bounding box center [667, 408] width 68 height 31
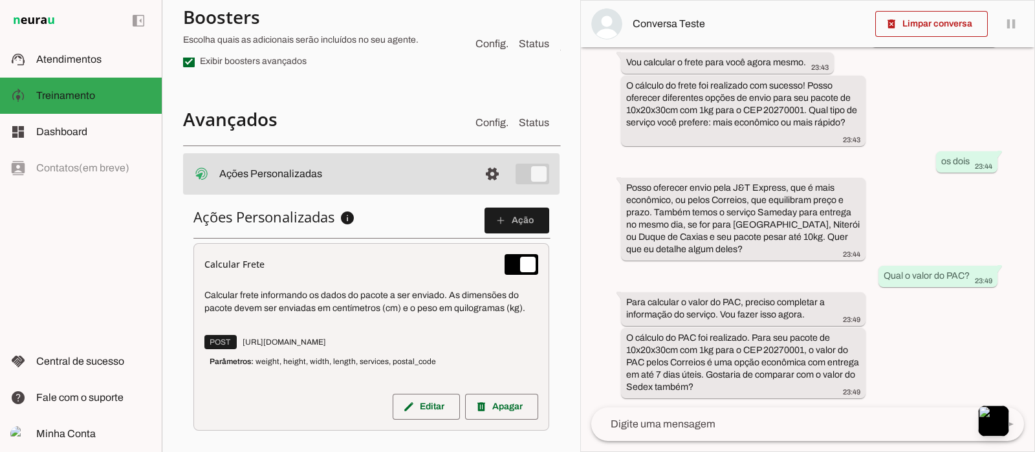
scroll to position [349, 0]
